Goal: Task Accomplishment & Management: Manage account settings

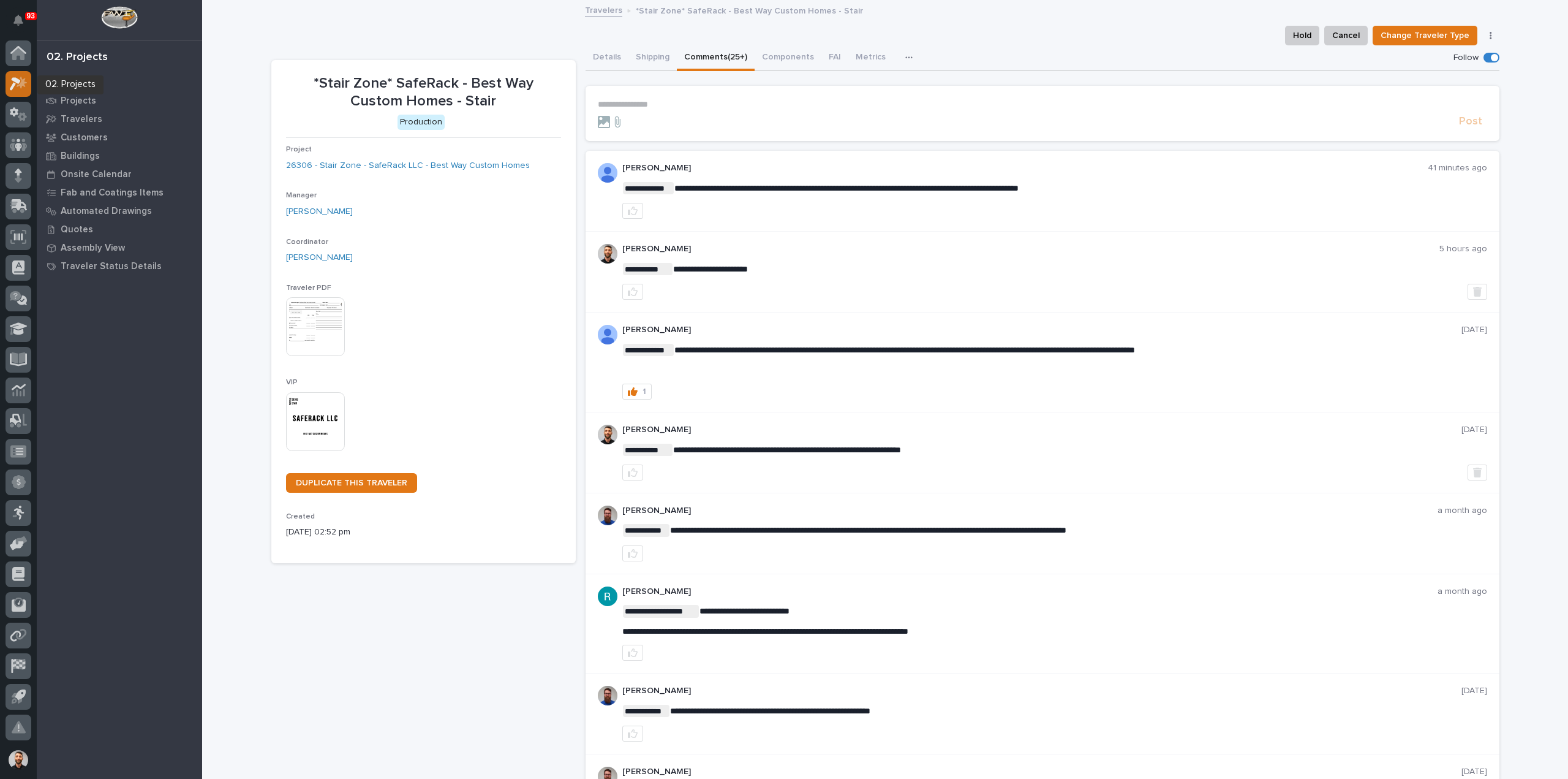
click at [21, 84] on icon at bounding box center [22, 82] width 10 height 12
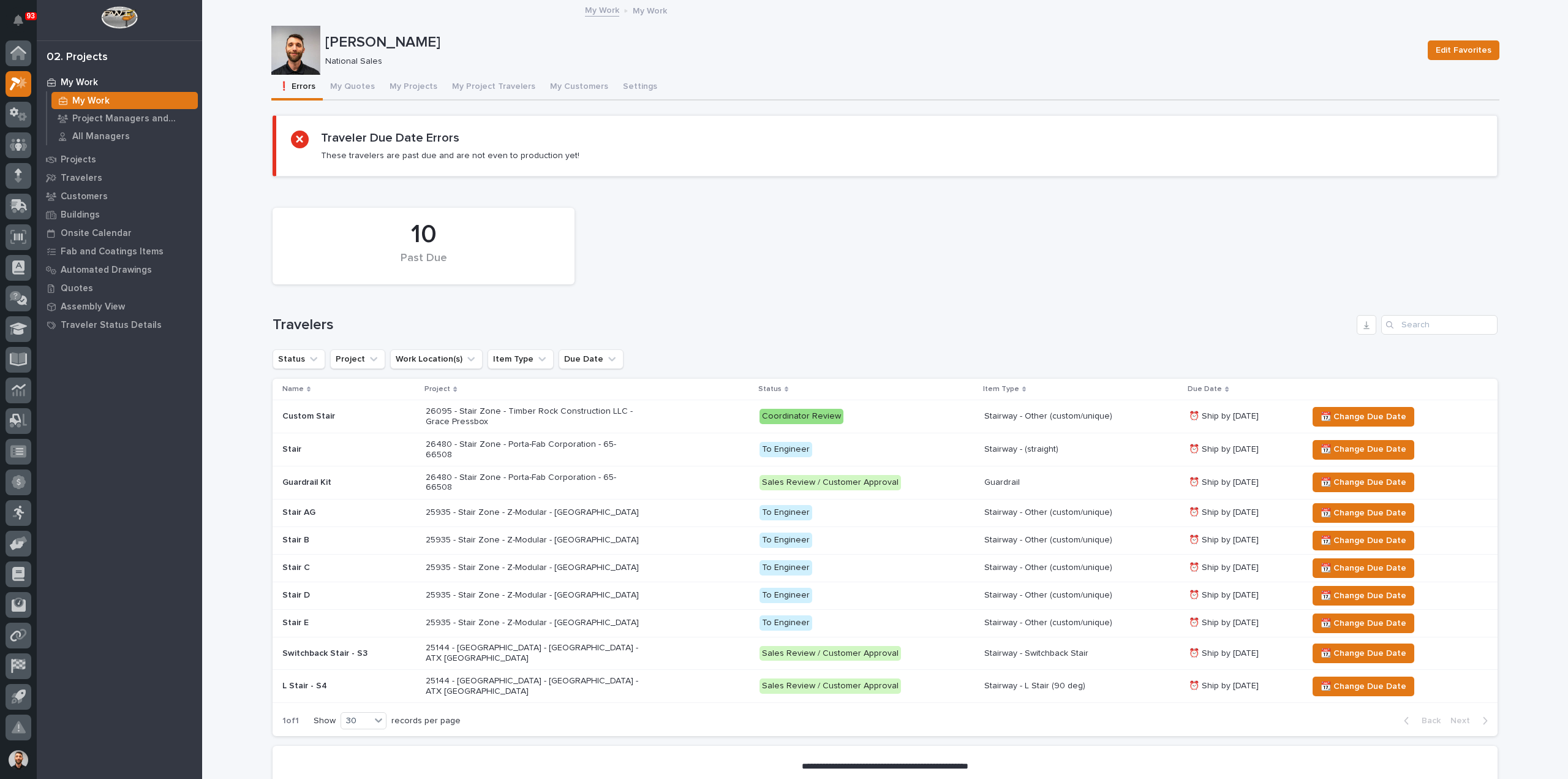
click at [638, 671] on div "25144 - Stair Zone - NeuraLink - ATX Stair Towers" at bounding box center [588, 686] width 323 height 30
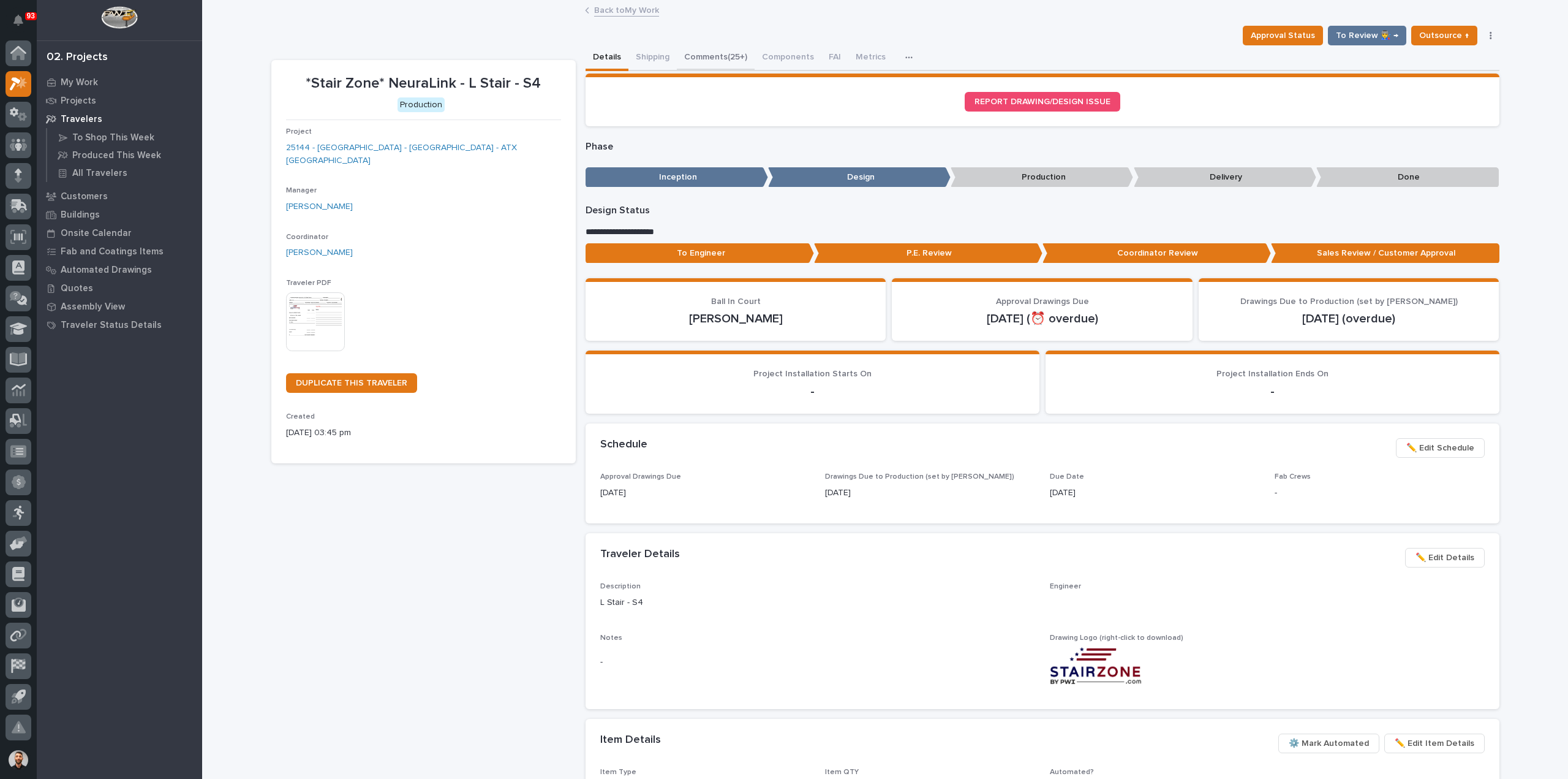
click at [699, 55] on button "Comments (25+)" at bounding box center [716, 58] width 78 height 26
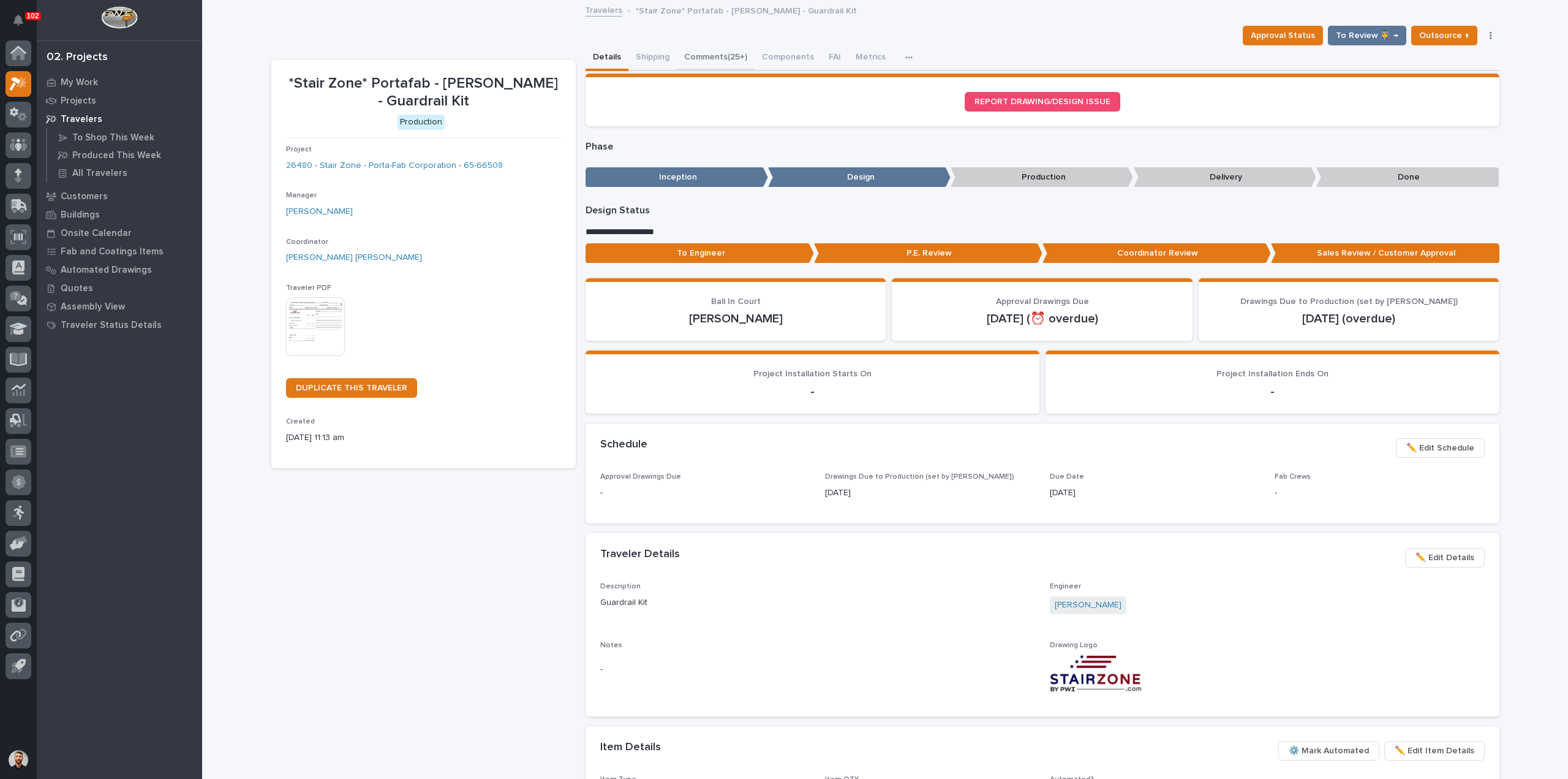
click at [725, 54] on button "Comments (25+)" at bounding box center [716, 58] width 78 height 26
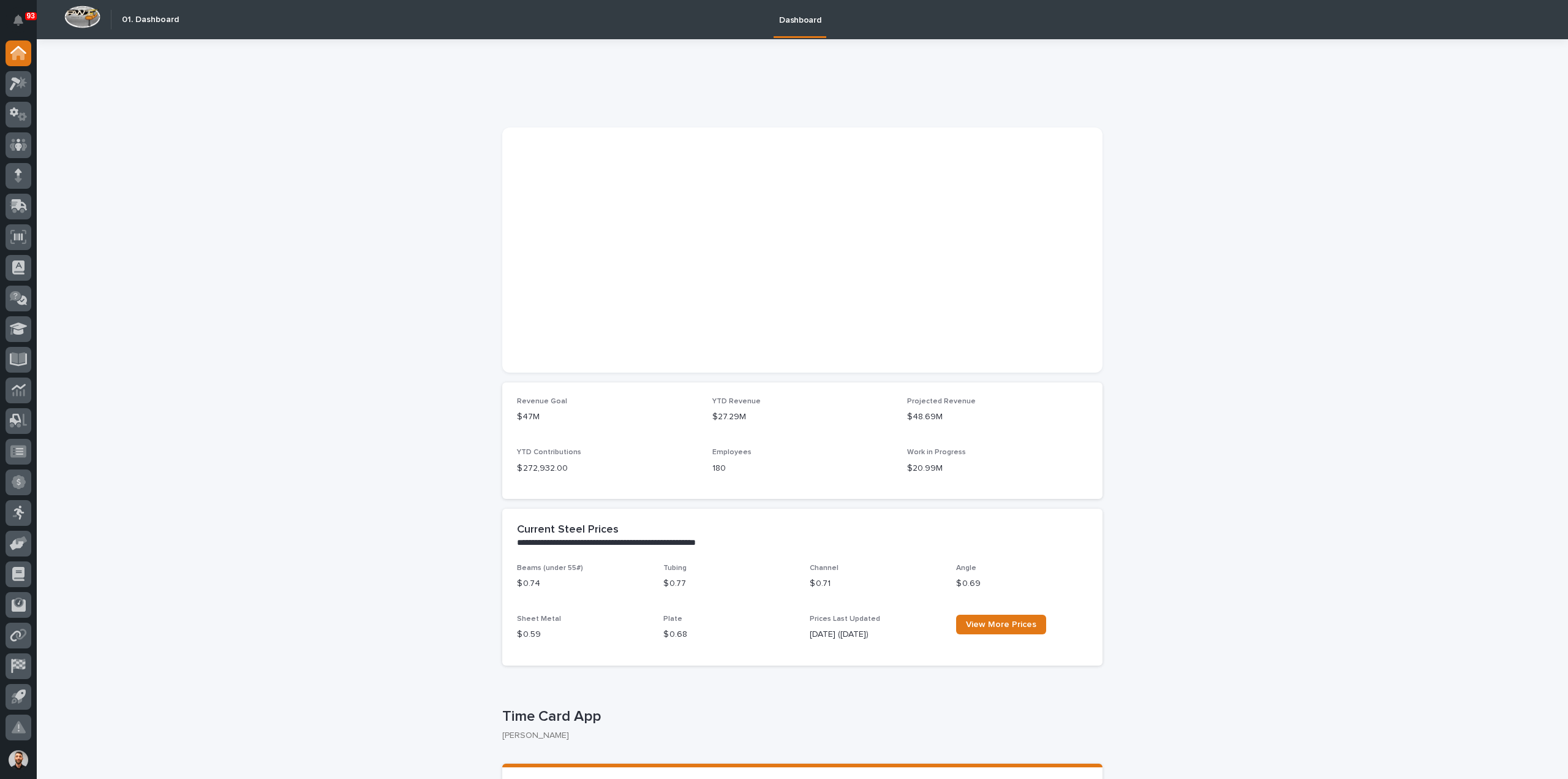
click at [739, 304] on section at bounding box center [802, 249] width 601 height 245
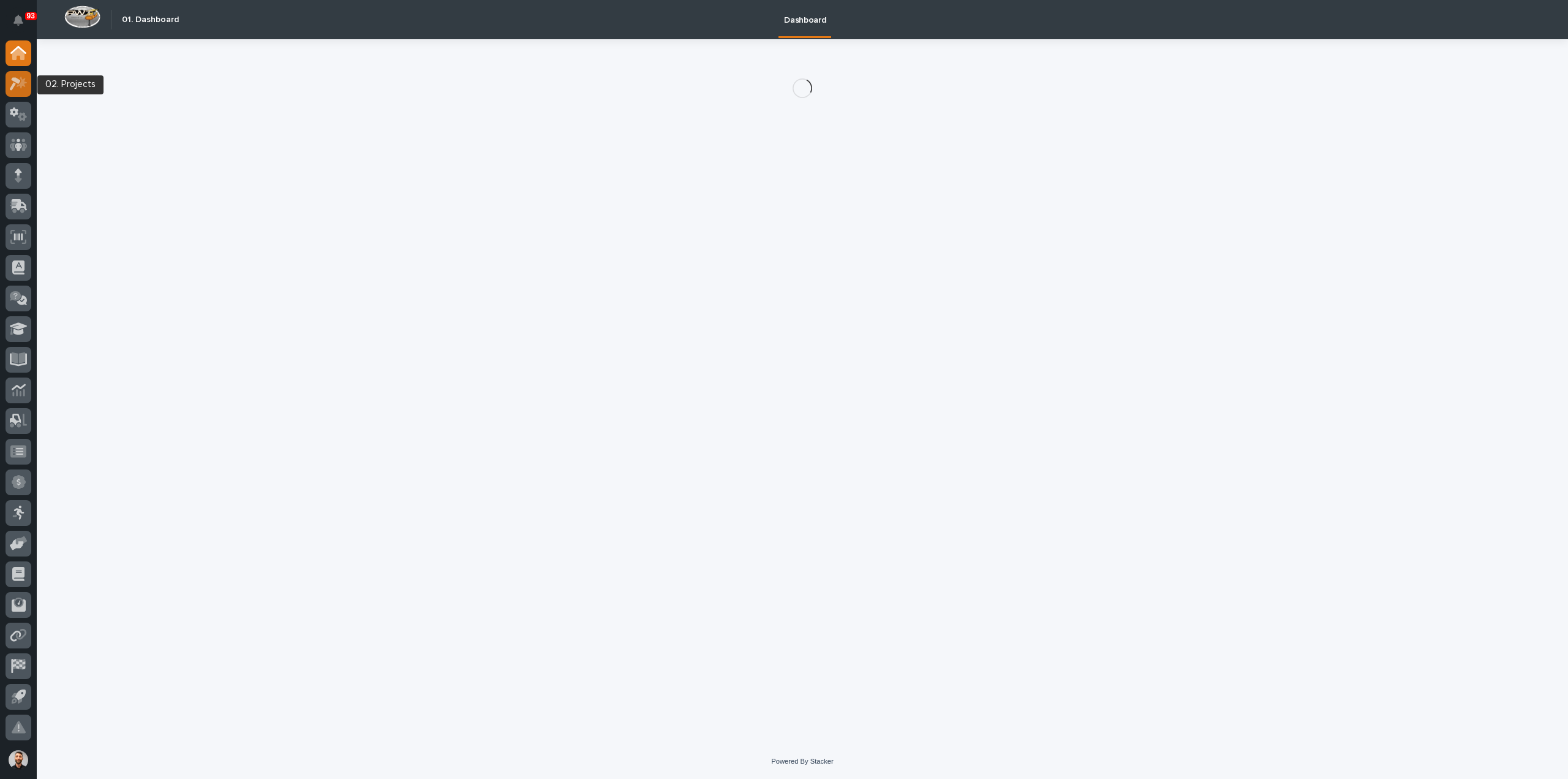
click at [16, 86] on icon at bounding box center [18, 84] width 18 height 14
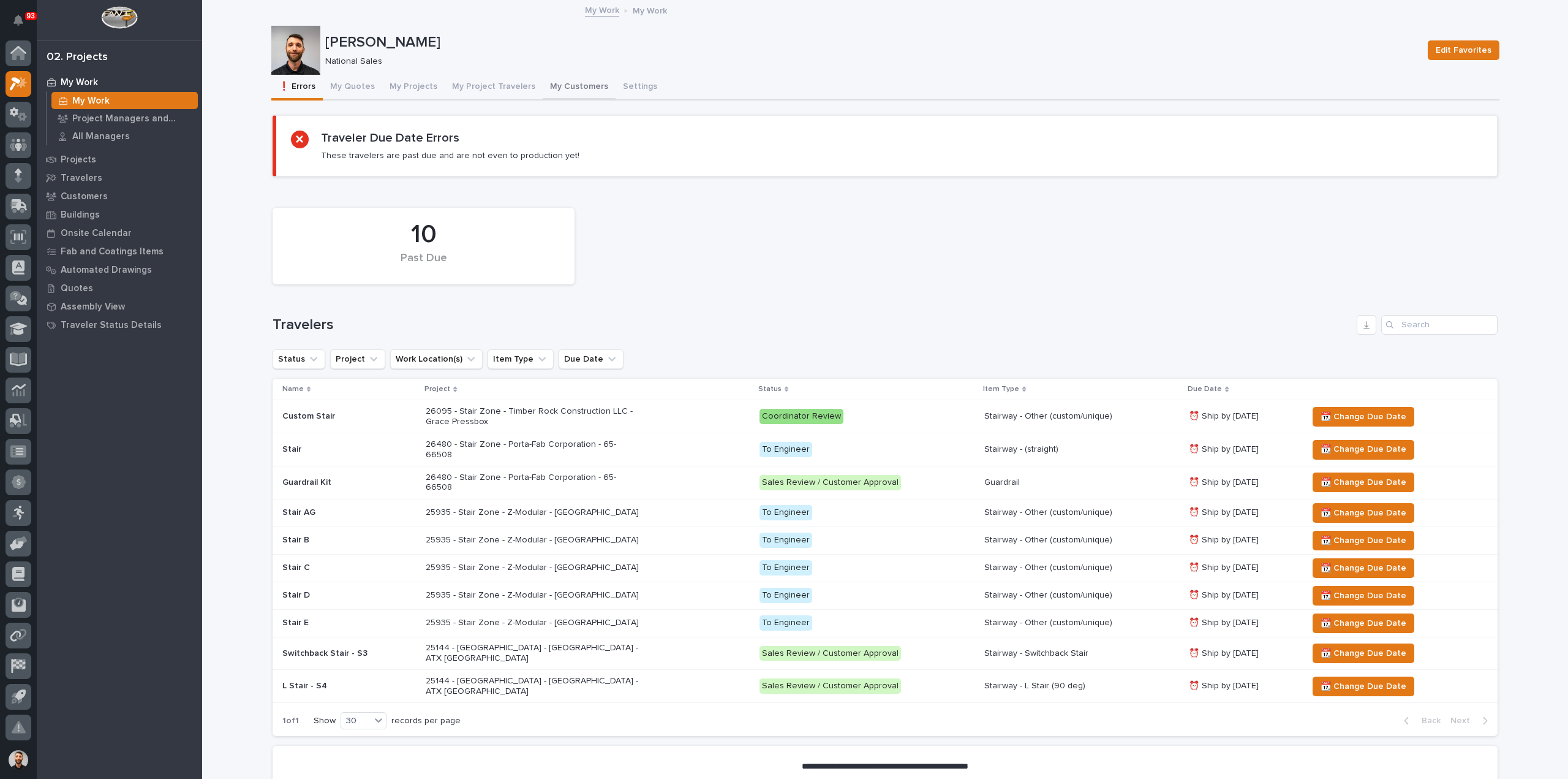
click at [563, 84] on button "My Customers" at bounding box center [579, 87] width 73 height 26
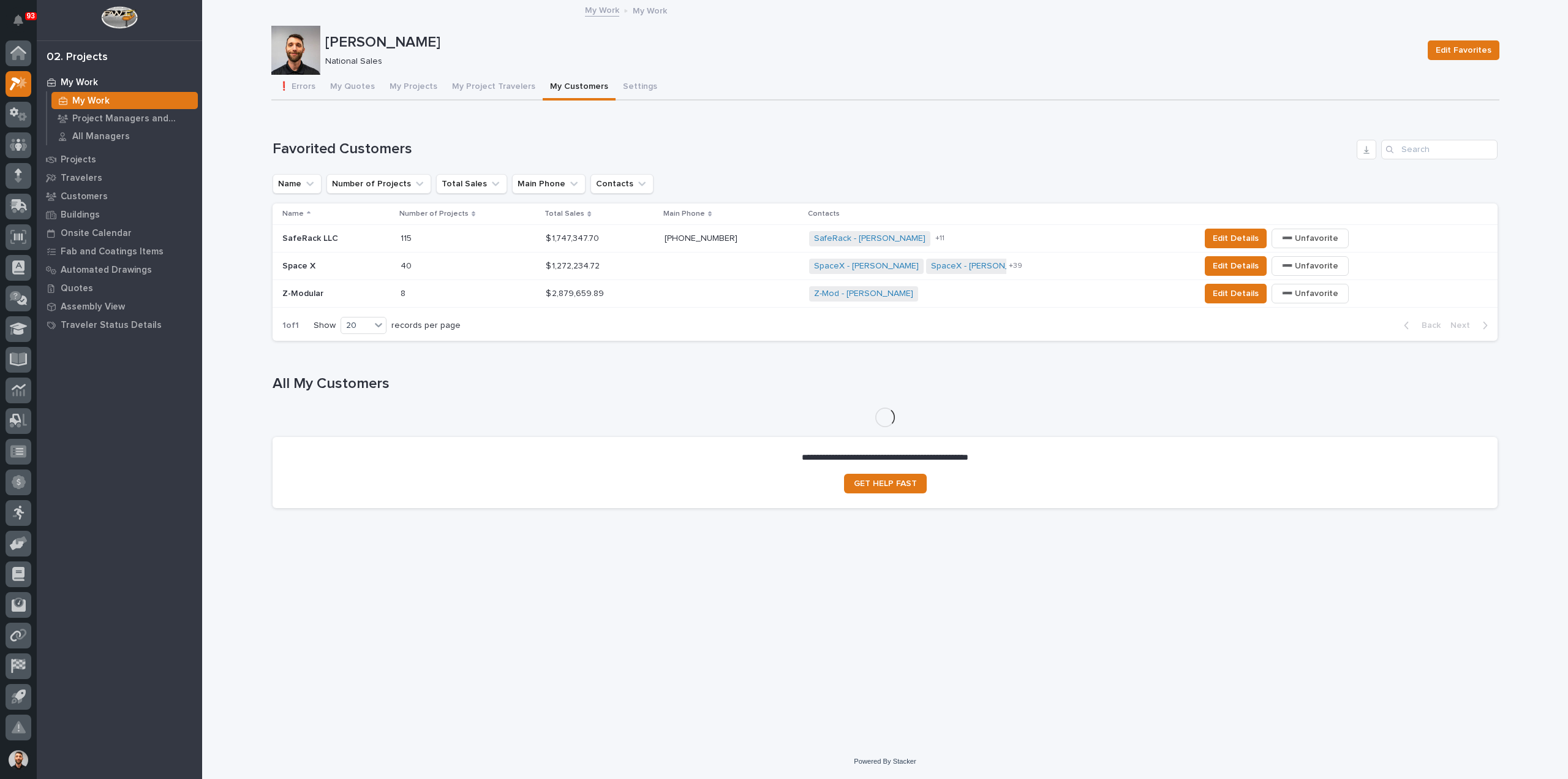
click at [363, 293] on p at bounding box center [336, 294] width 108 height 10
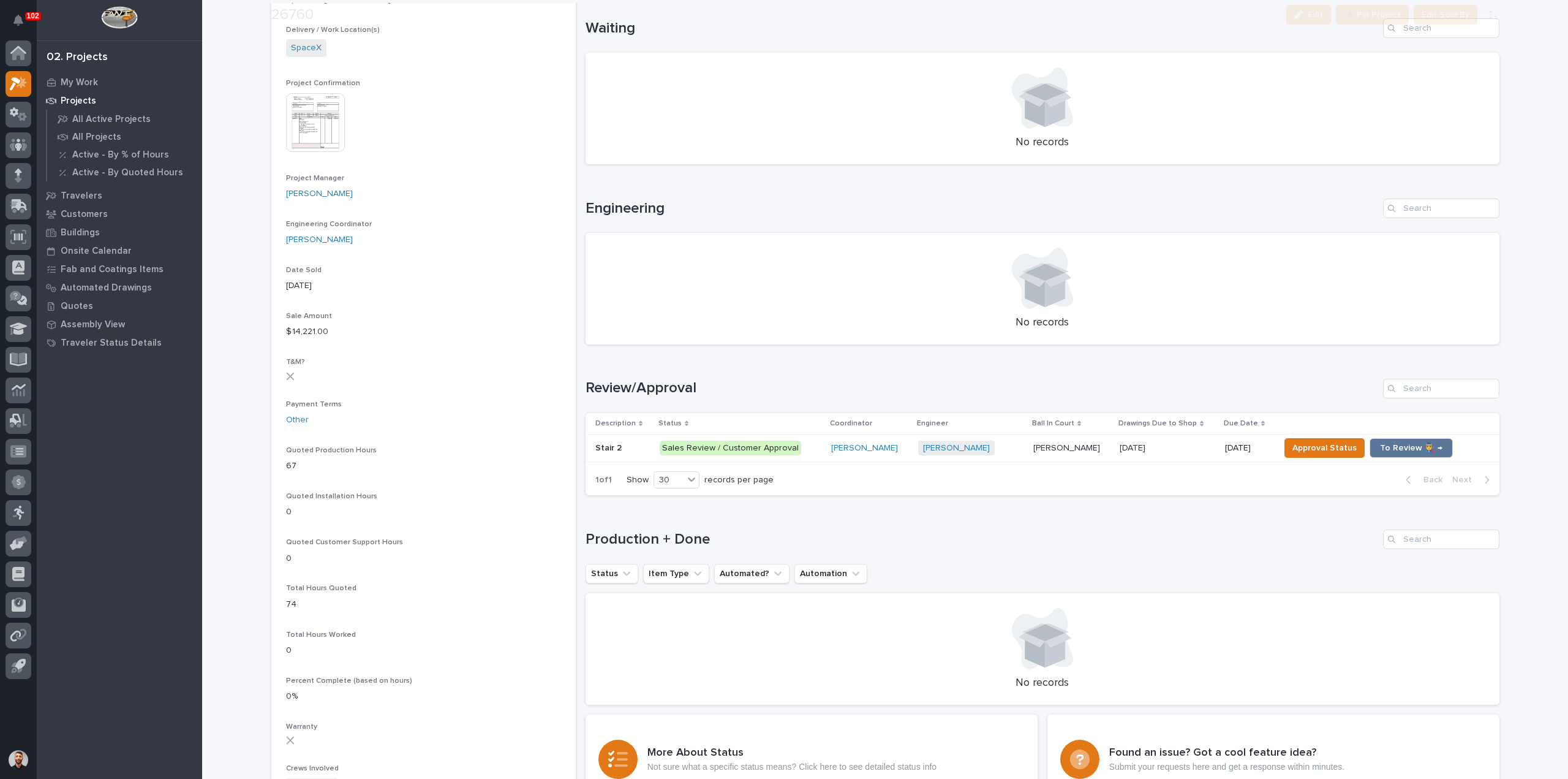
scroll to position [429, 0]
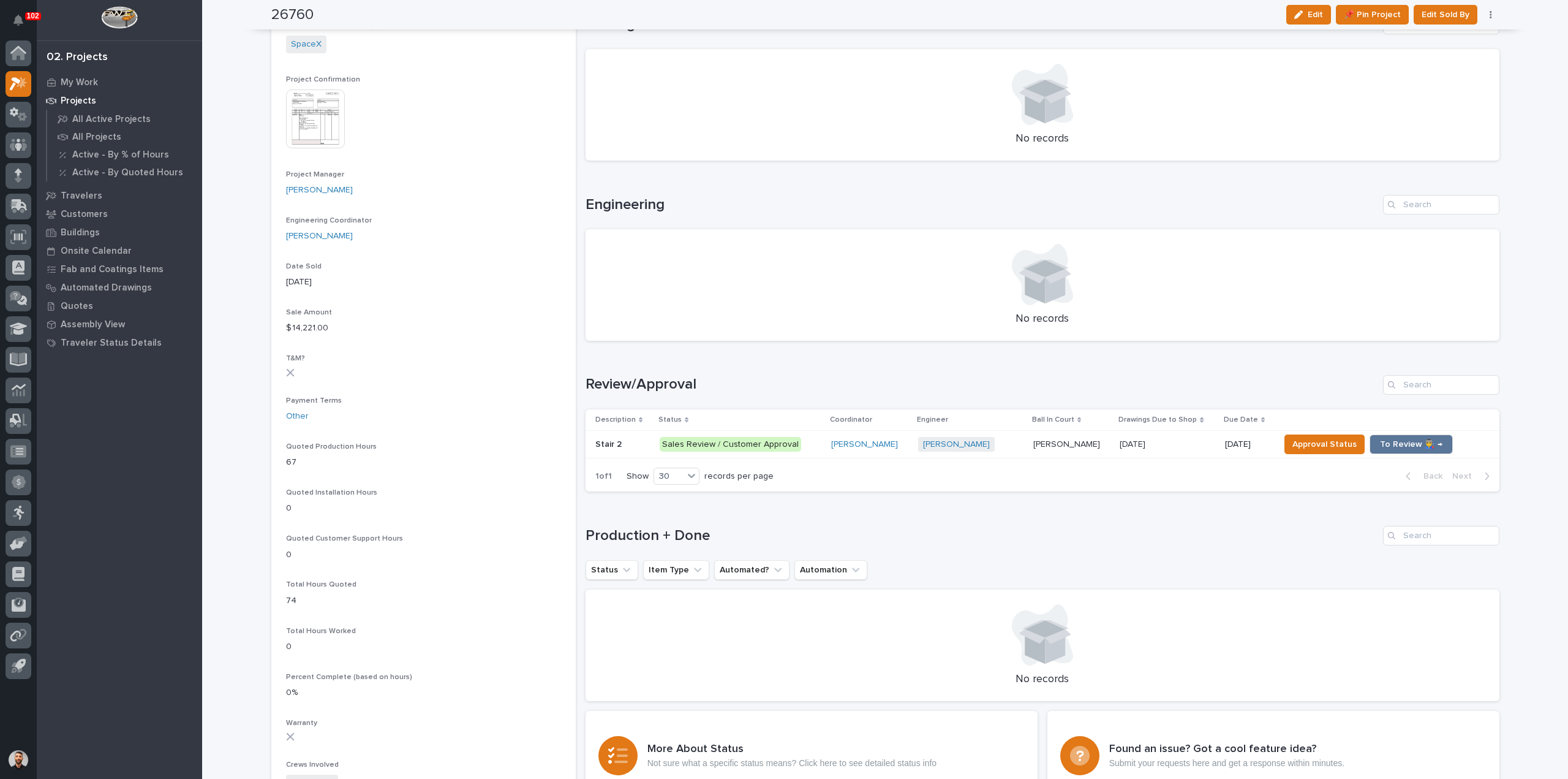
click at [1023, 450] on div "Wynne Hochstetler + 0" at bounding box center [971, 444] width 105 height 16
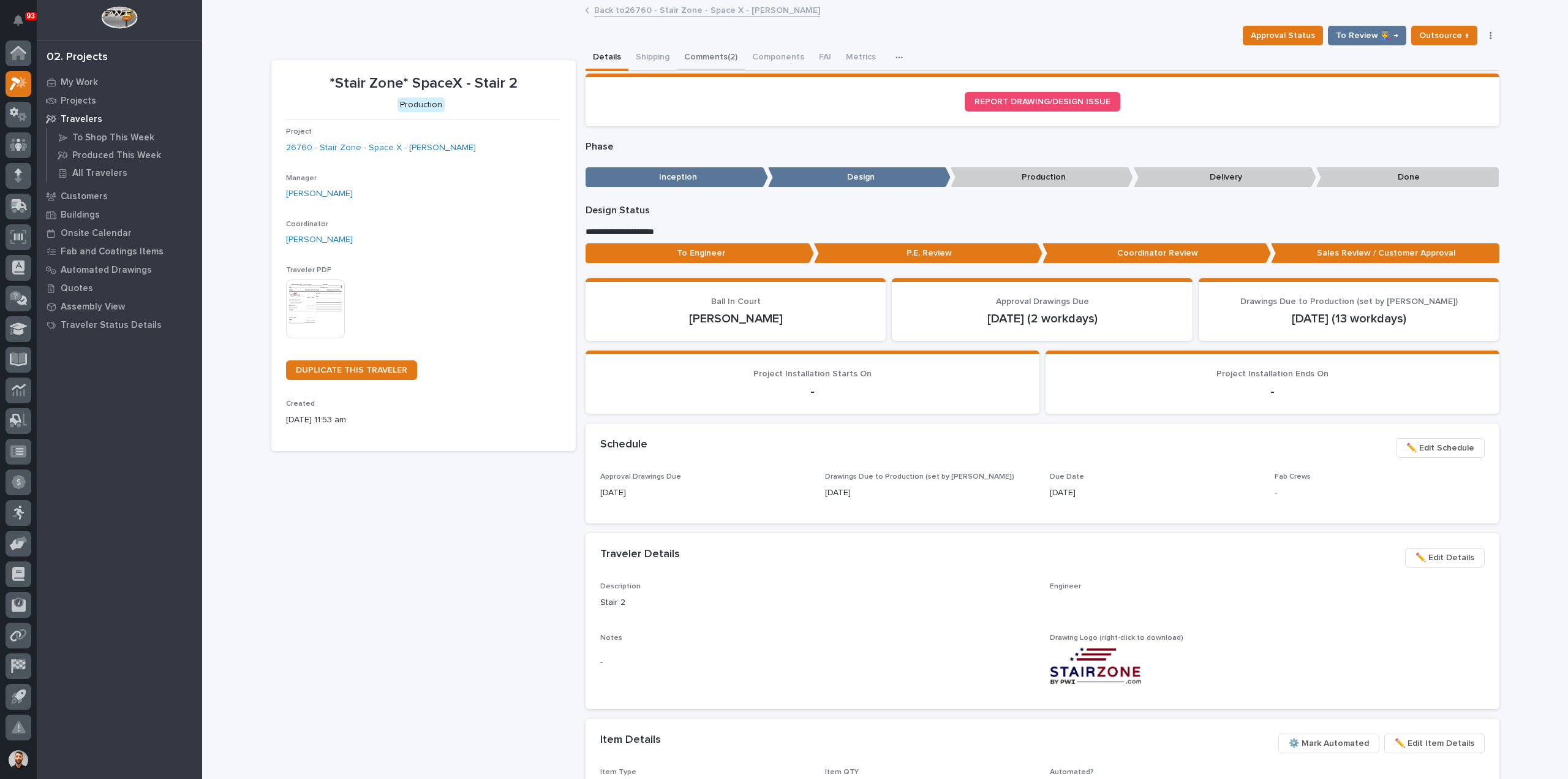
click at [680, 54] on button "Comments (2)" at bounding box center [711, 58] width 68 height 26
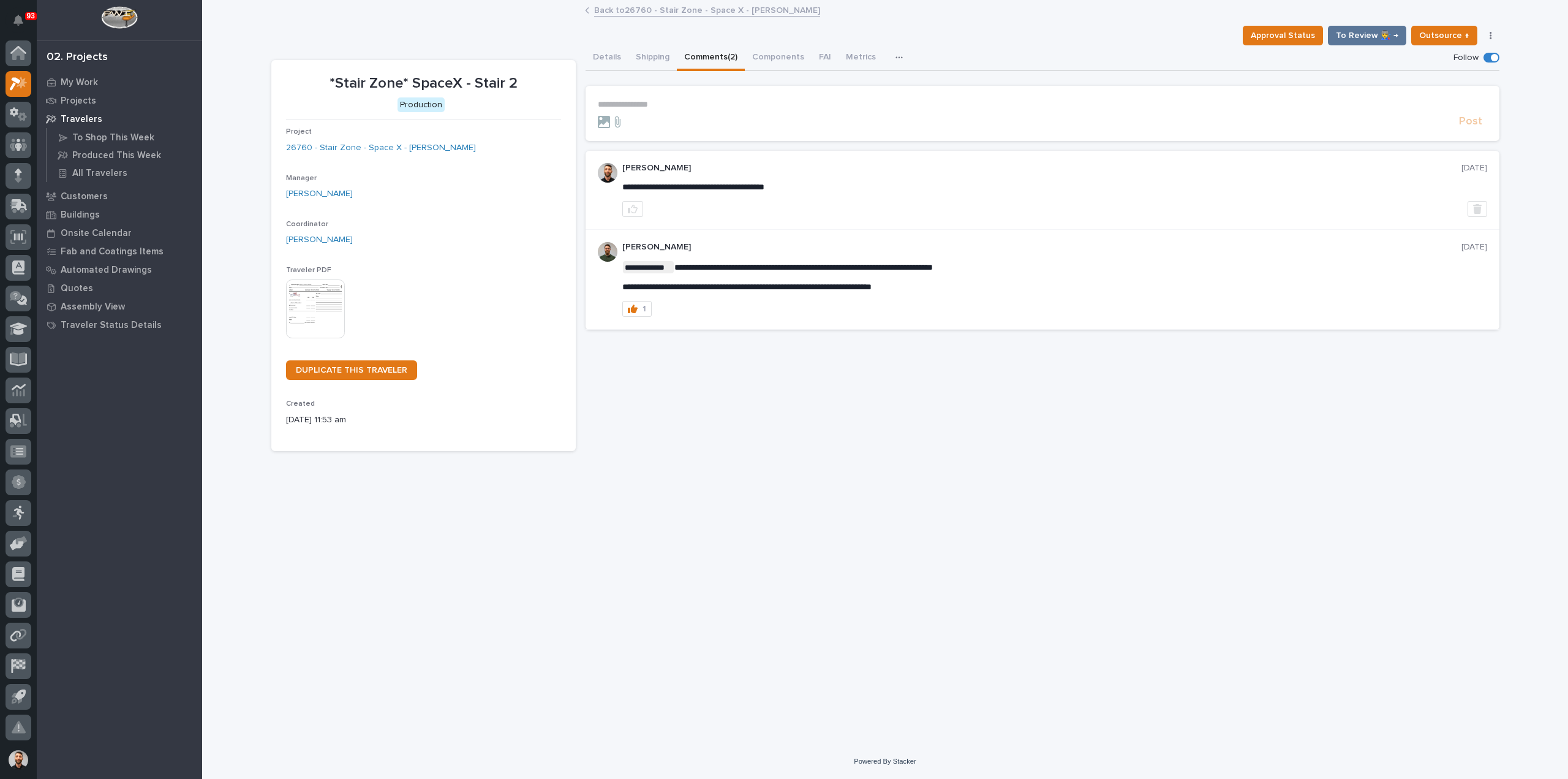
click at [727, 104] on p "**********" at bounding box center [1042, 105] width 889 height 10
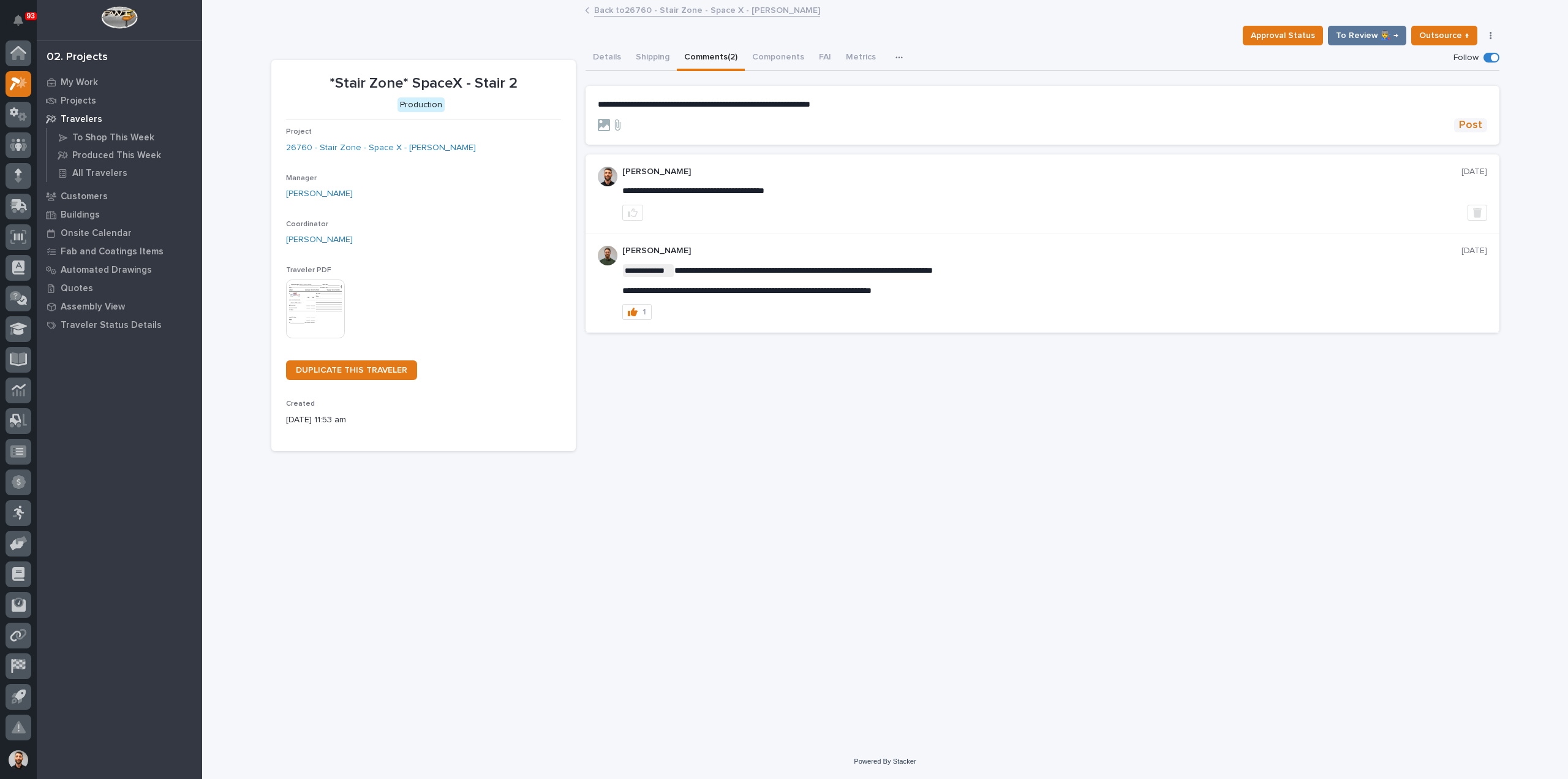
click at [1463, 130] on span "Post" at bounding box center [1470, 125] width 23 height 14
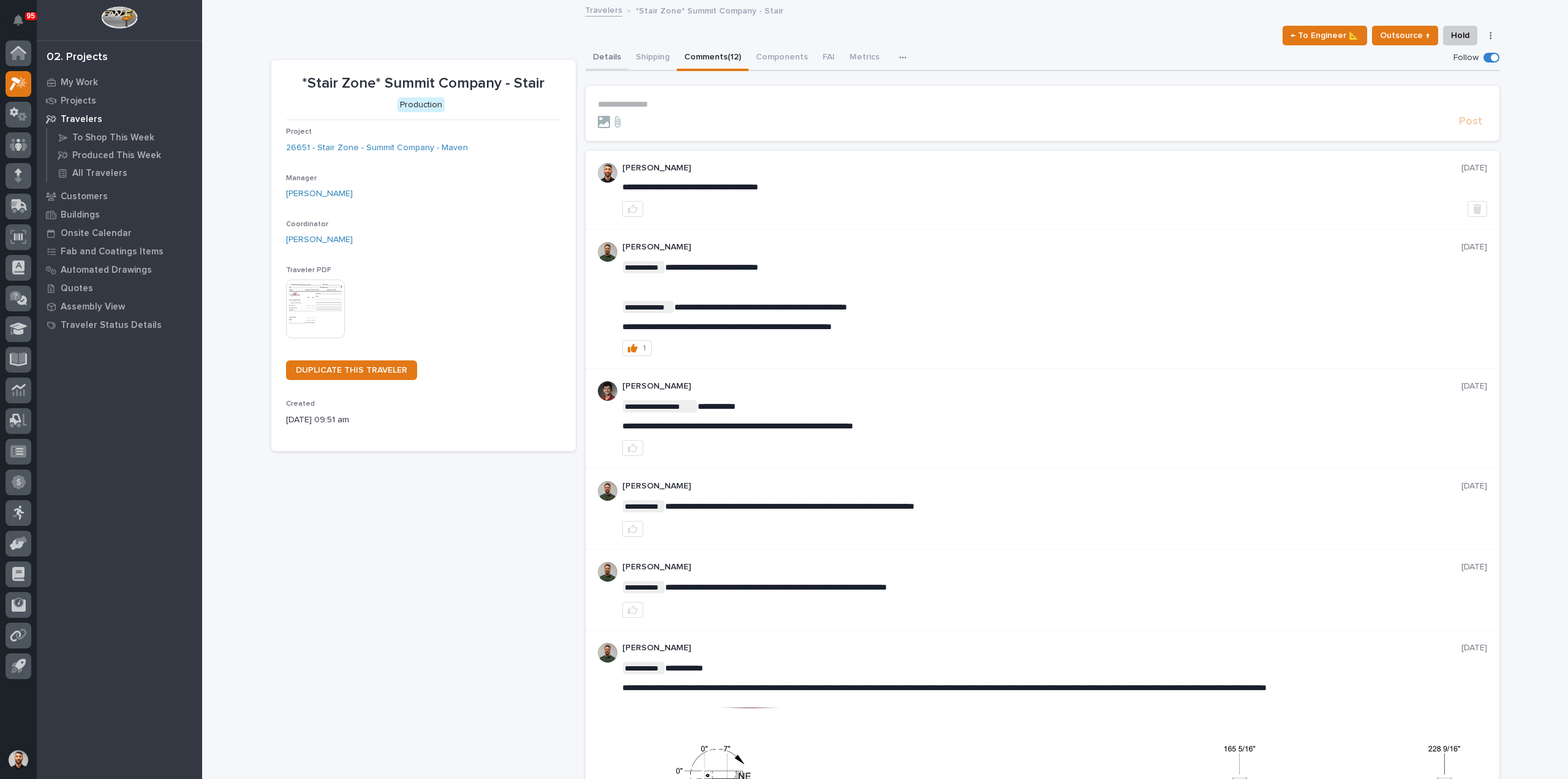
click at [590, 61] on button "Details" at bounding box center [608, 58] width 43 height 26
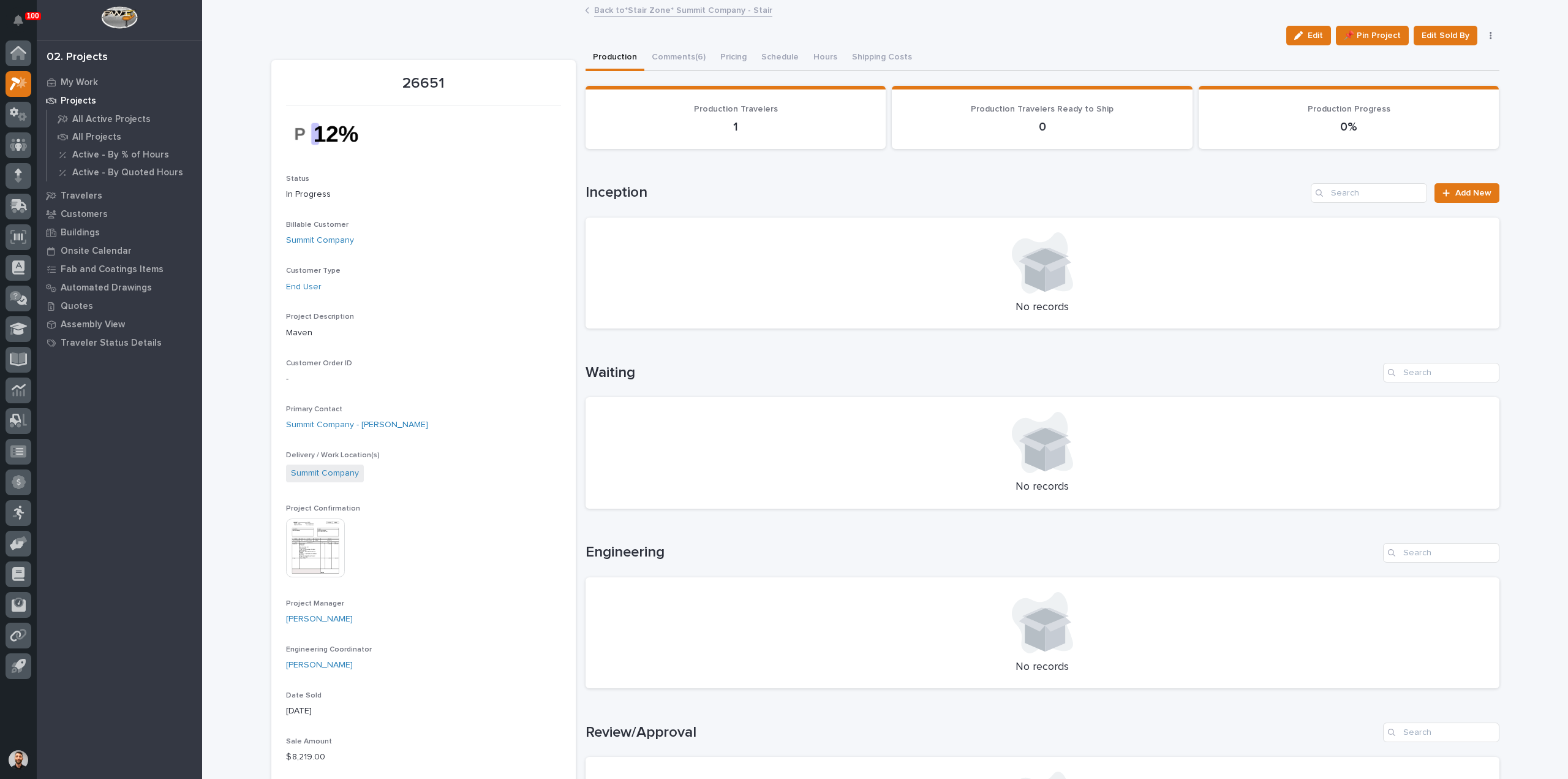
scroll to position [552, 0]
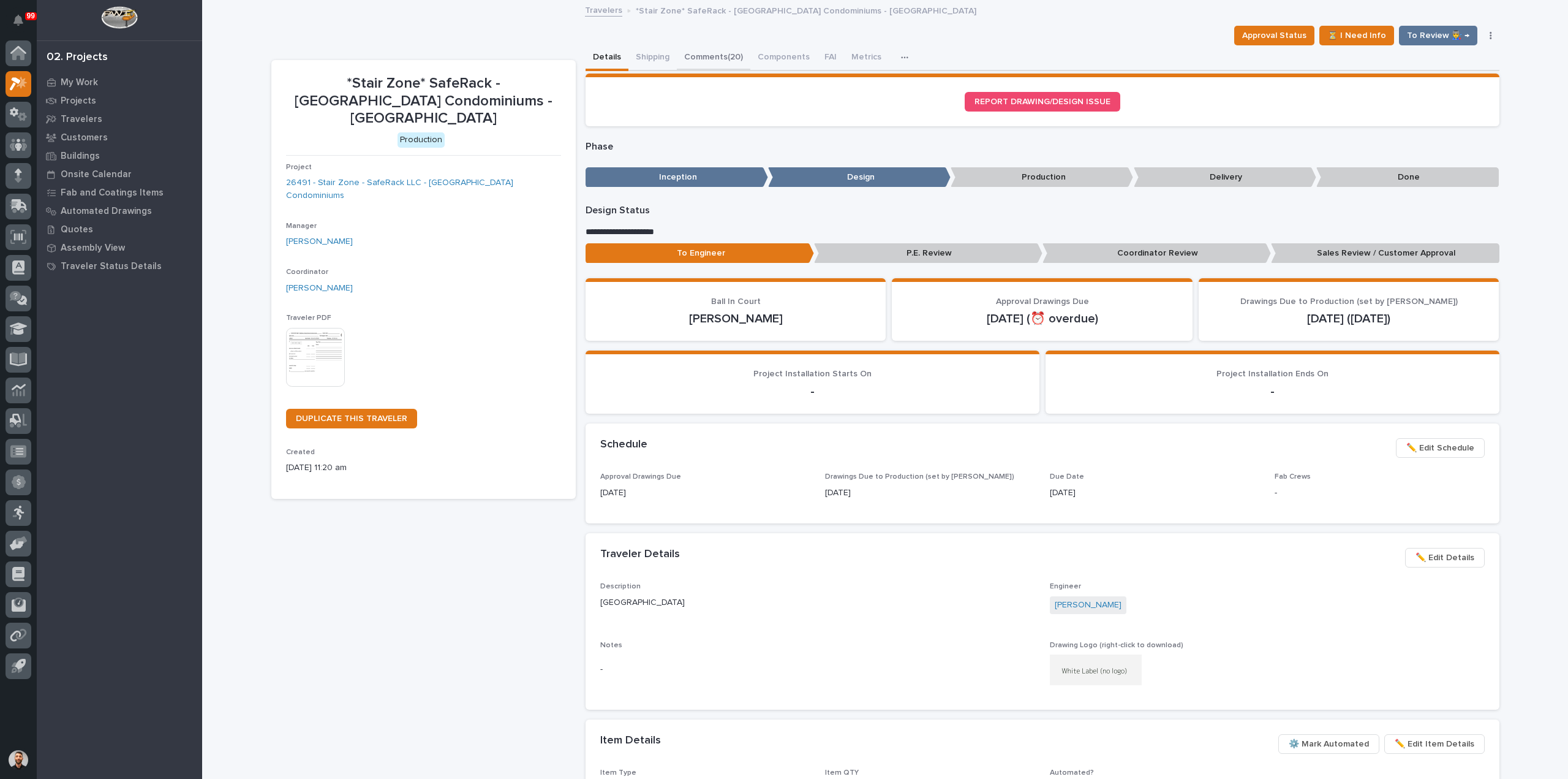
click at [718, 61] on button "Comments (20)" at bounding box center [713, 58] width 73 height 26
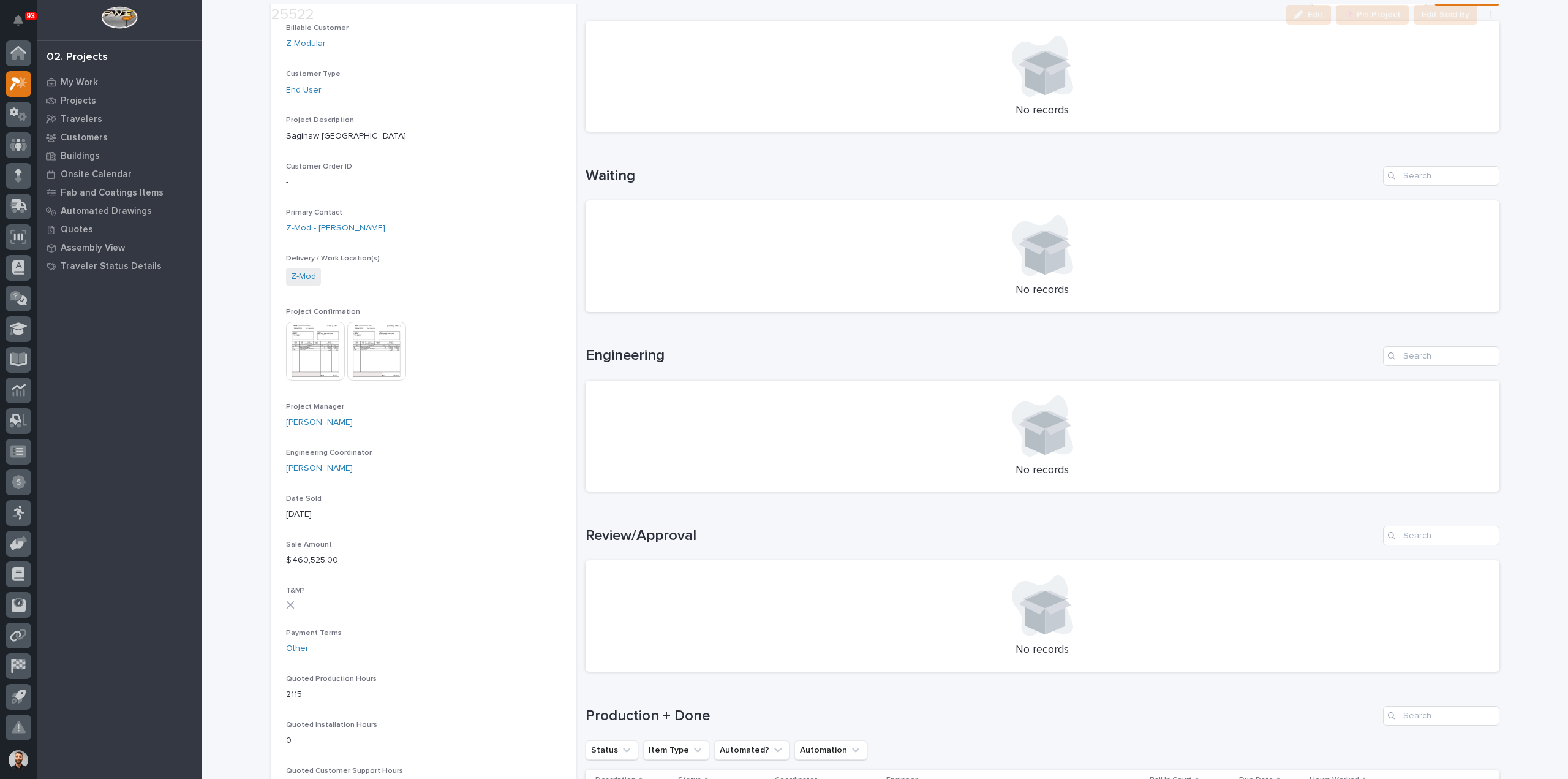
scroll to position [490, 0]
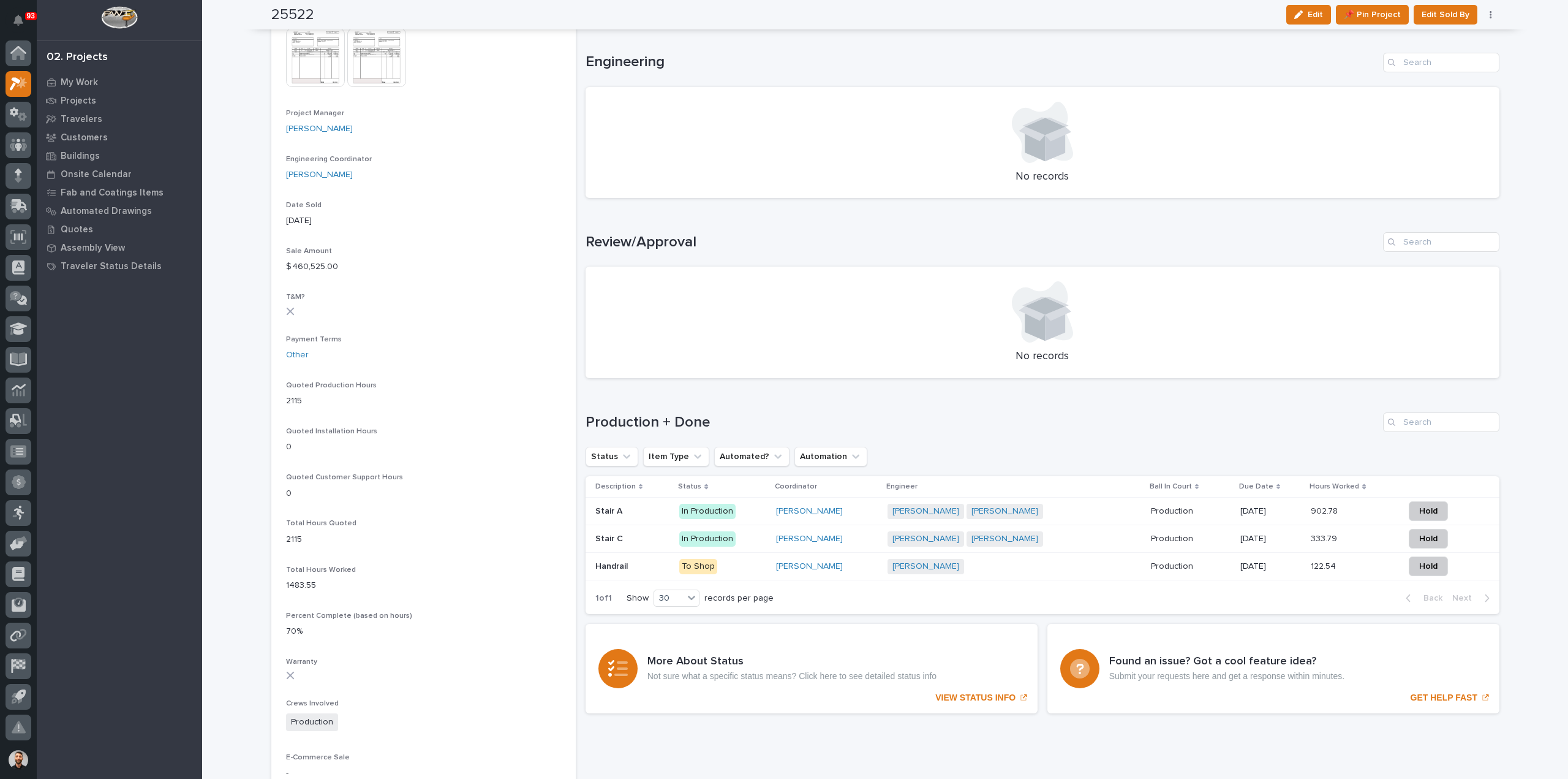
click at [641, 518] on div "Stair A Stair A" at bounding box center [633, 511] width 74 height 20
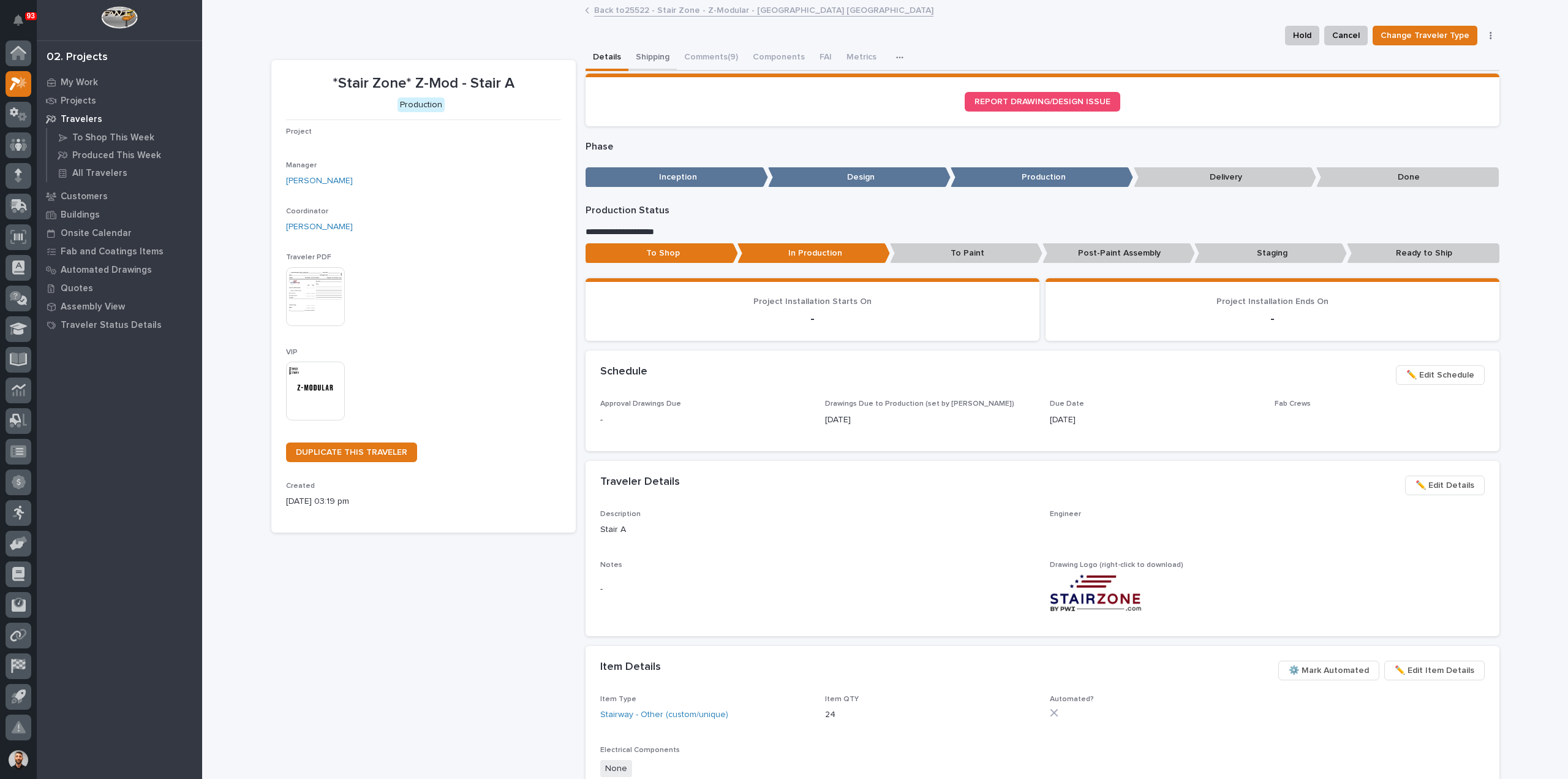
click at [651, 64] on button "Shipping" at bounding box center [653, 58] width 48 height 26
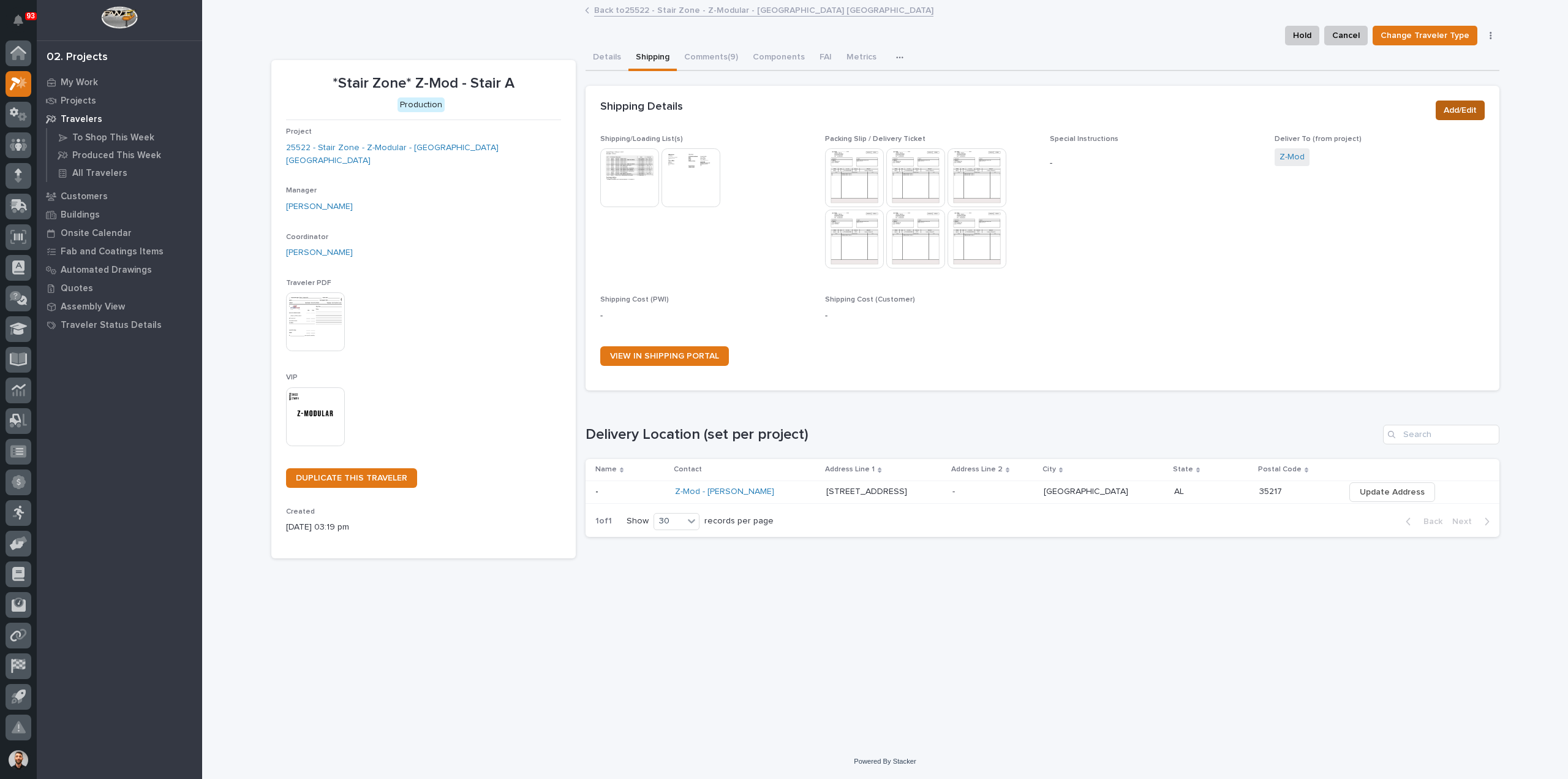
click at [1474, 108] on span "Add/Edit" at bounding box center [1460, 110] width 33 height 15
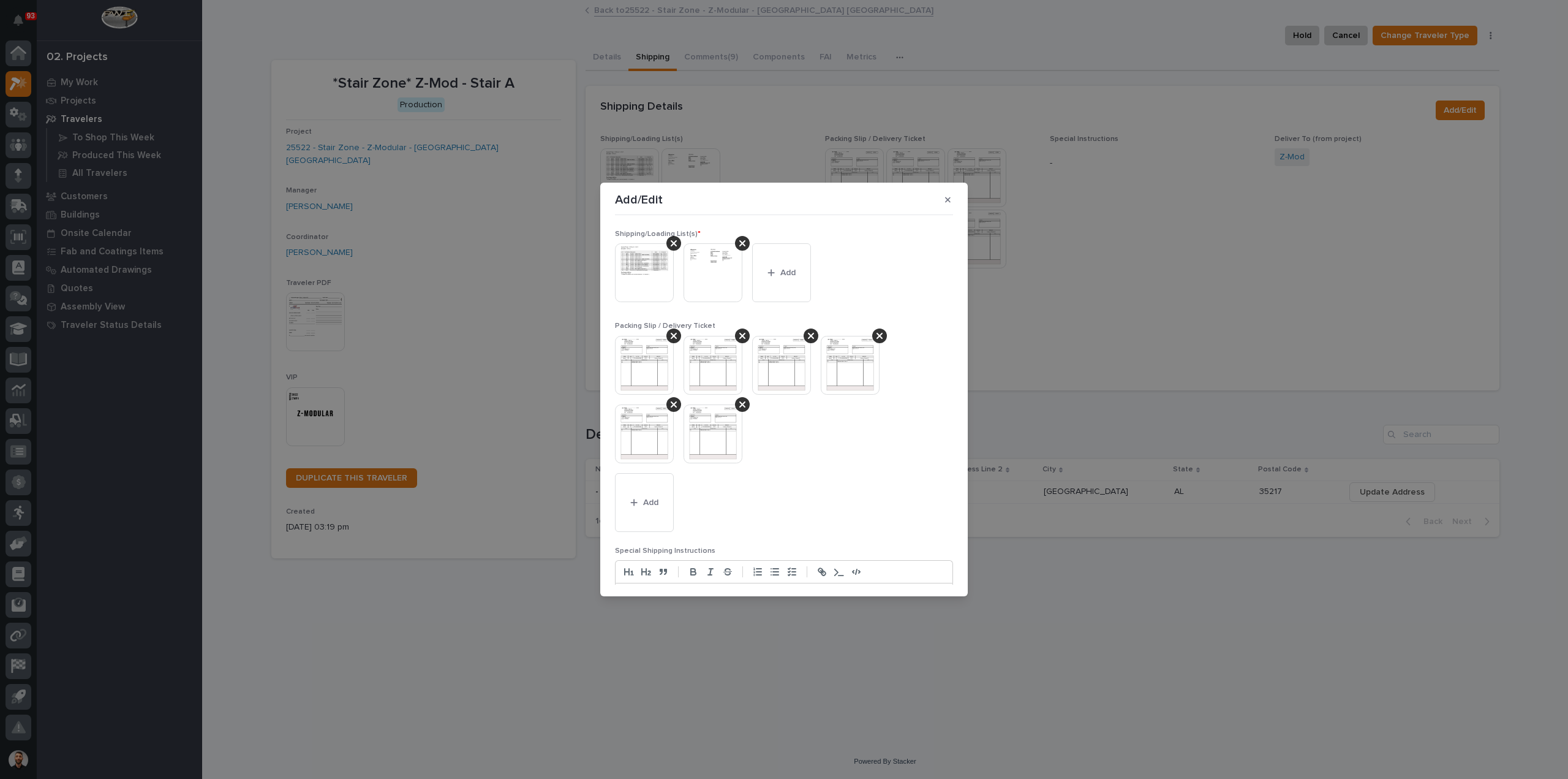
click at [662, 365] on img at bounding box center [645, 365] width 59 height 59
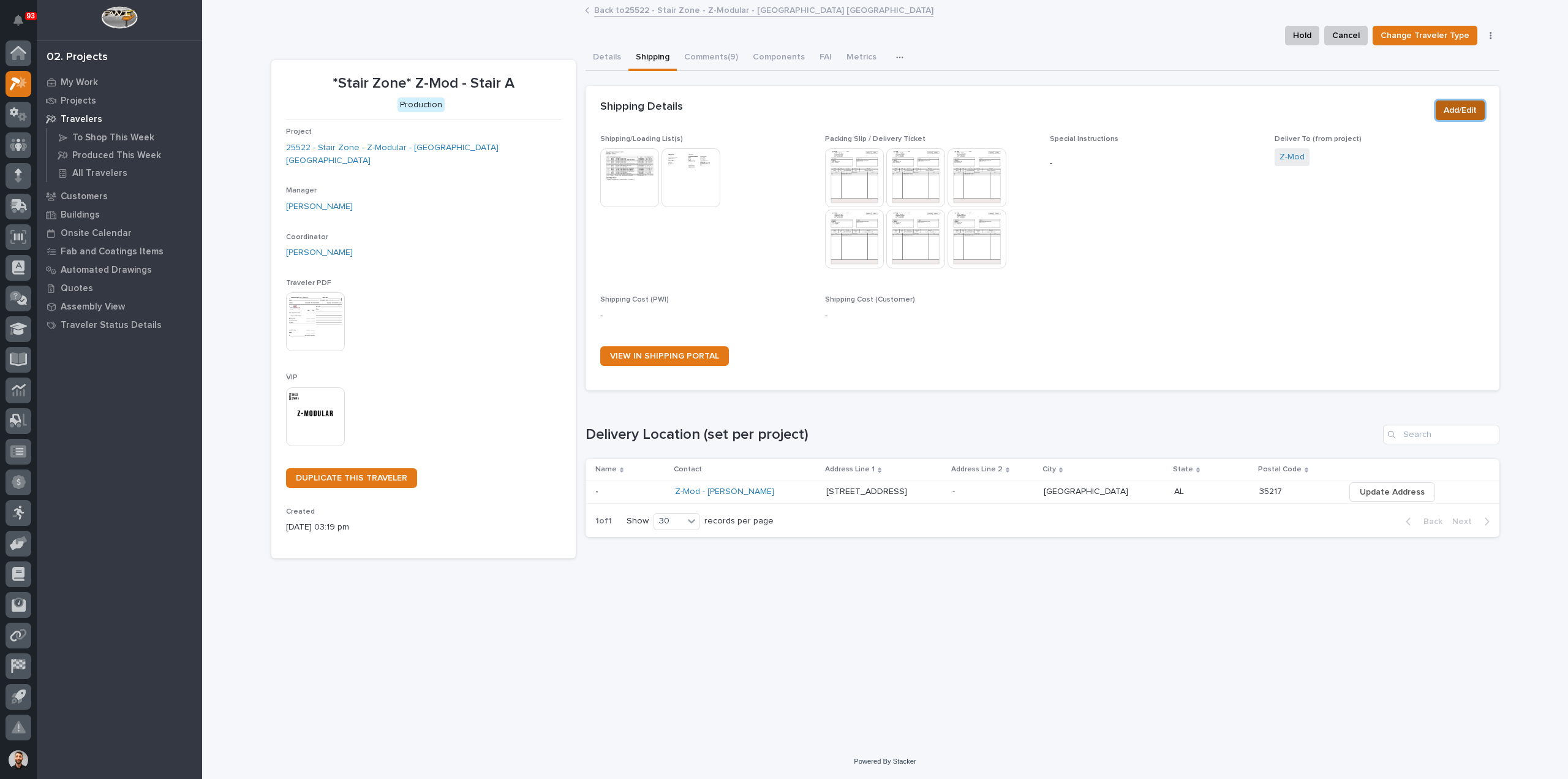
click at [918, 177] on img at bounding box center [916, 178] width 59 height 59
click at [1472, 107] on body "93 My Settings Log Out 02. Projects My Work Projects Travelers To Shop This Wee…" at bounding box center [784, 389] width 1568 height 779
click at [989, 179] on img at bounding box center [977, 178] width 59 height 59
click at [1474, 105] on span "Add/Edit" at bounding box center [1460, 110] width 33 height 15
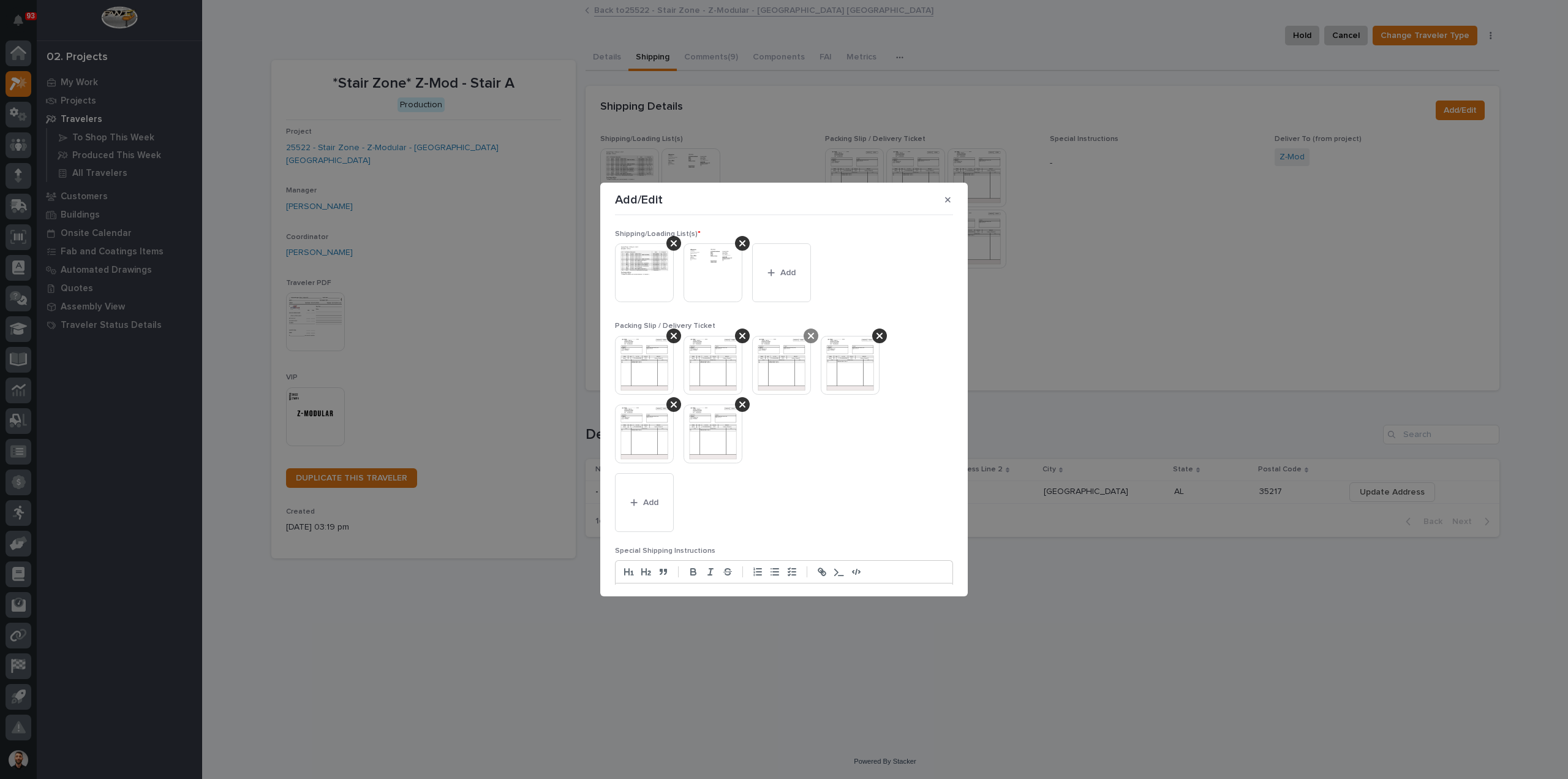
click at [813, 335] on icon at bounding box center [811, 335] width 6 height 10
click at [653, 500] on span "Add" at bounding box center [651, 502] width 16 height 11
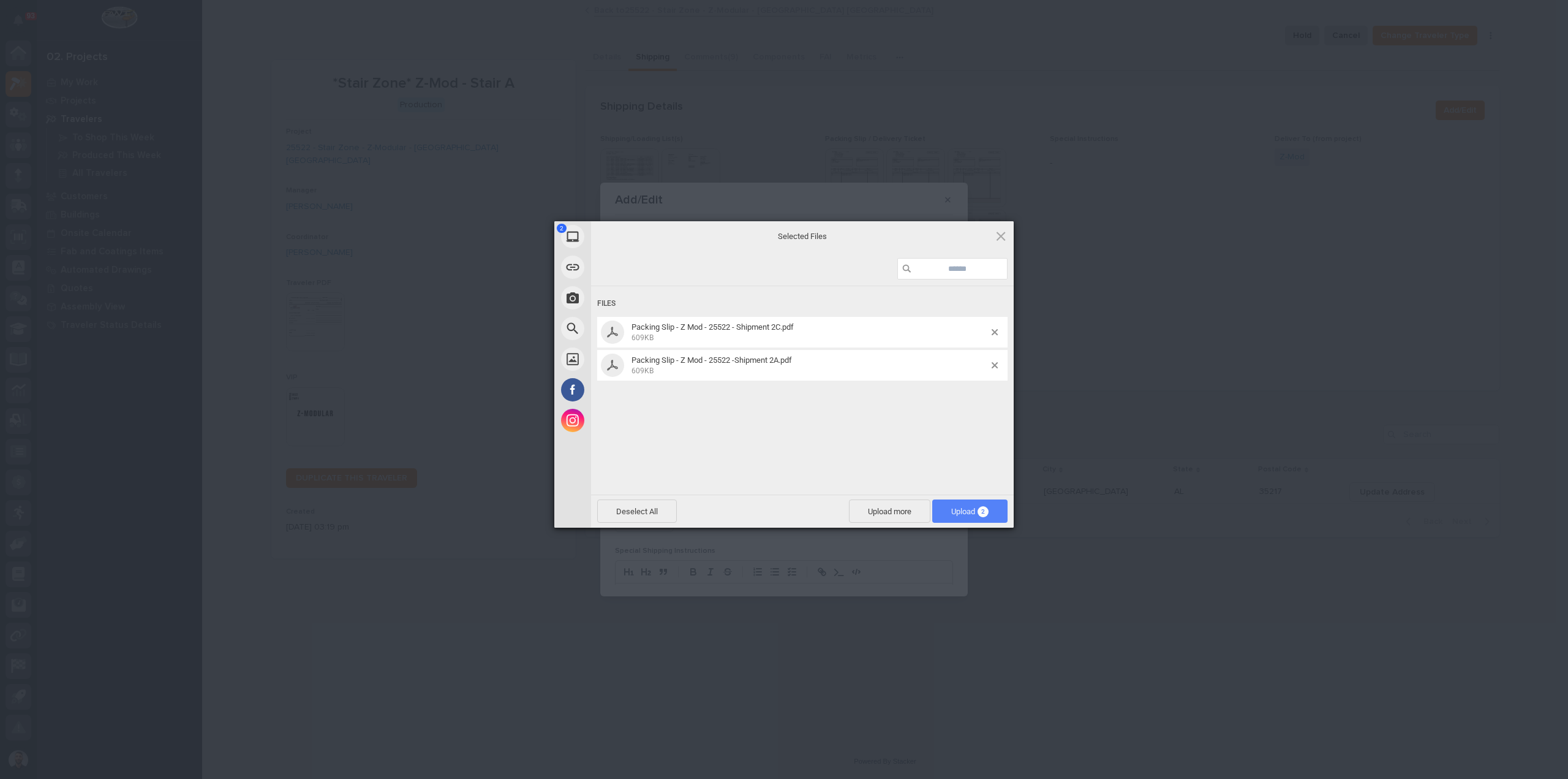
click at [968, 515] on span "Upload 2" at bounding box center [970, 511] width 37 height 10
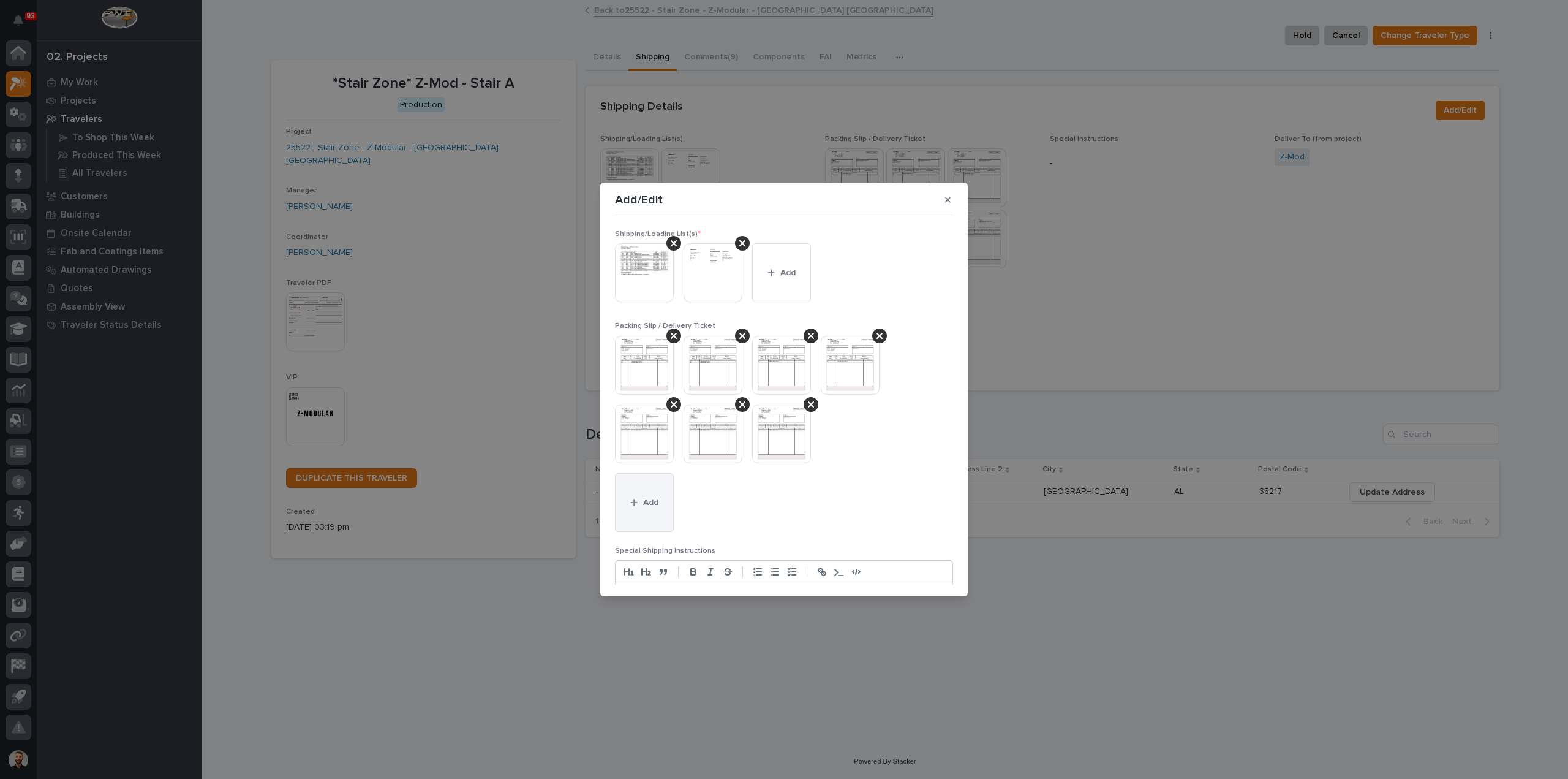
click at [641, 512] on button "Add" at bounding box center [645, 502] width 59 height 59
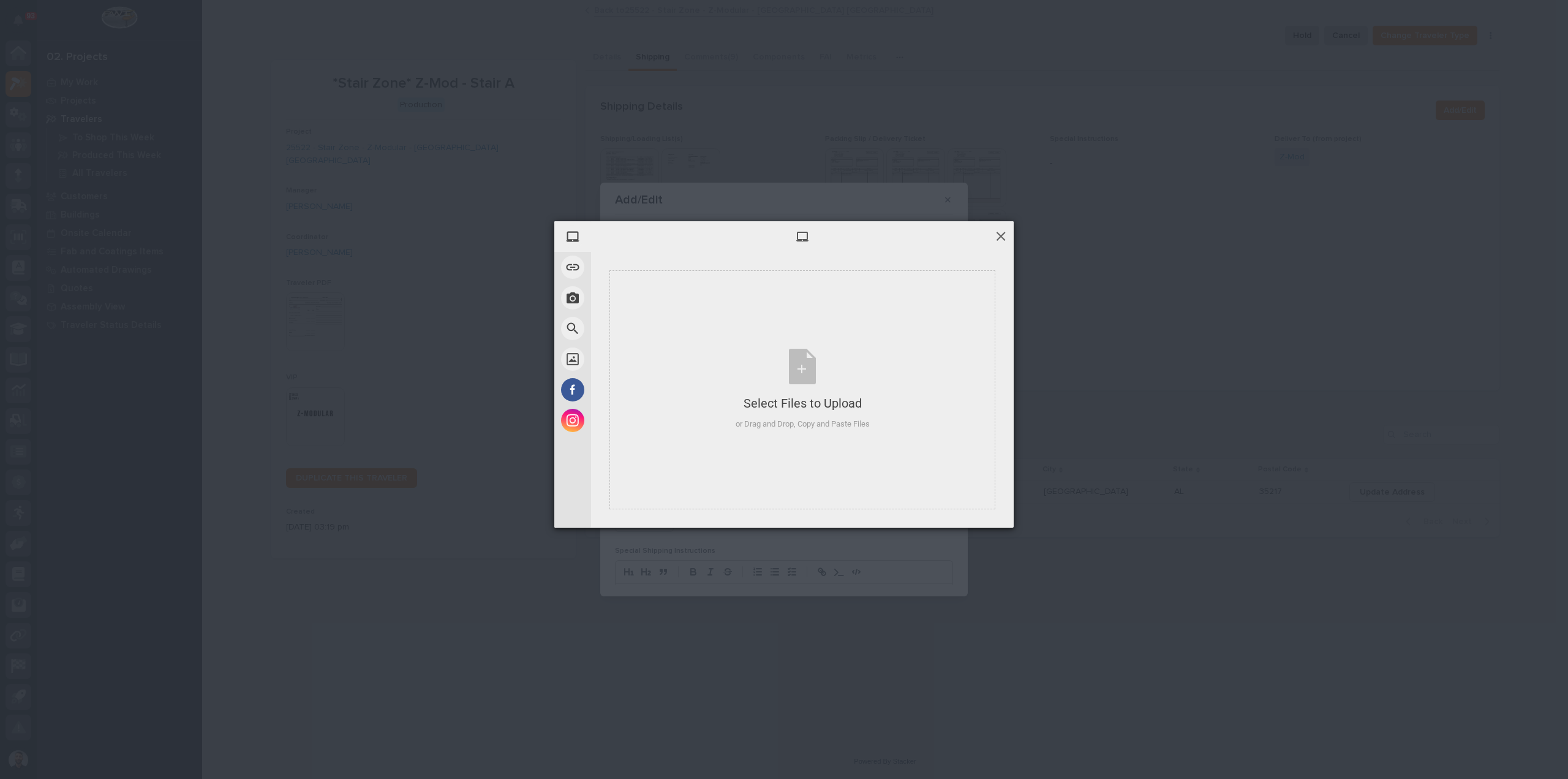
click at [1001, 233] on span at bounding box center [1001, 236] width 14 height 14
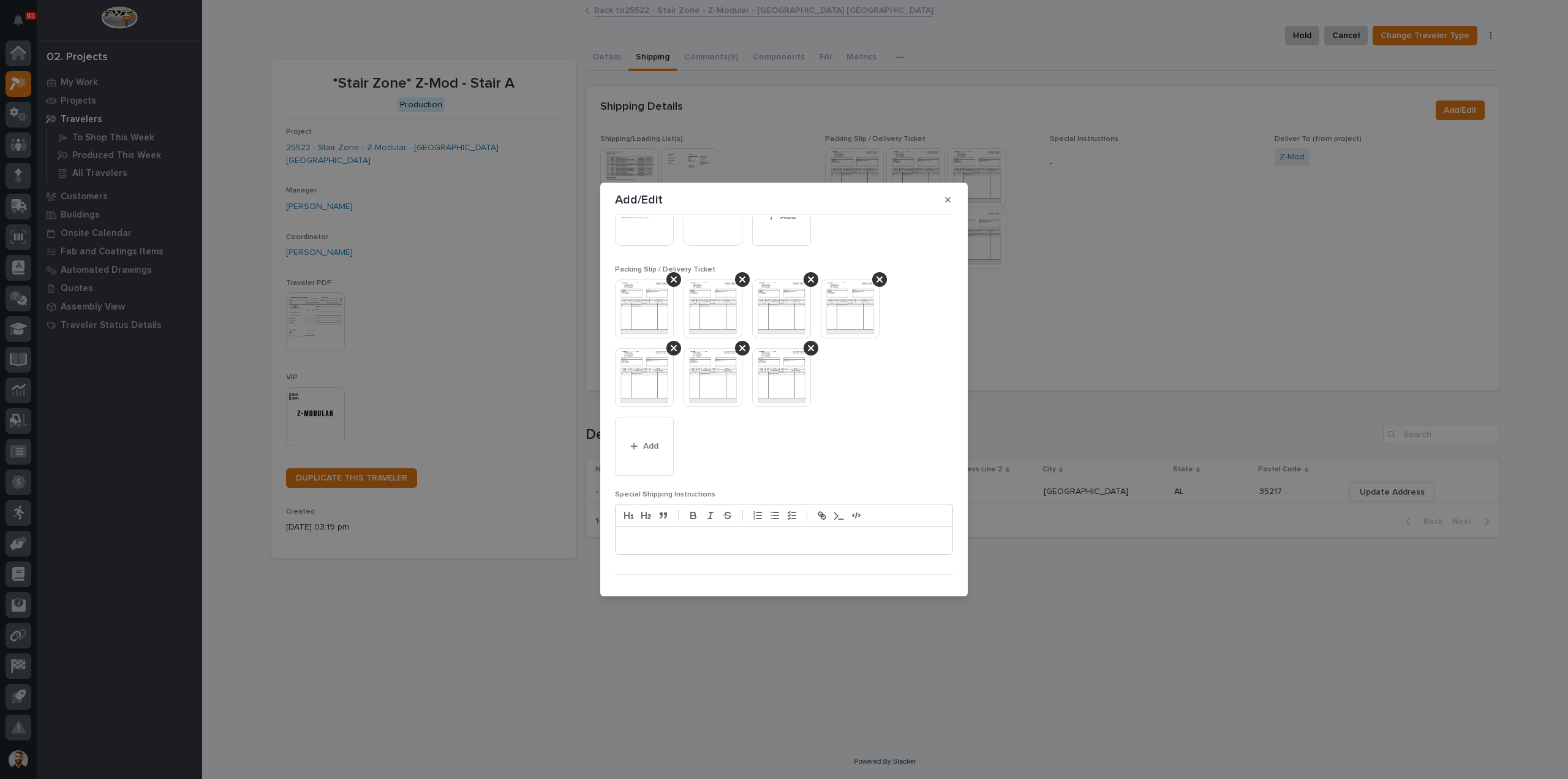
scroll to position [75, 0]
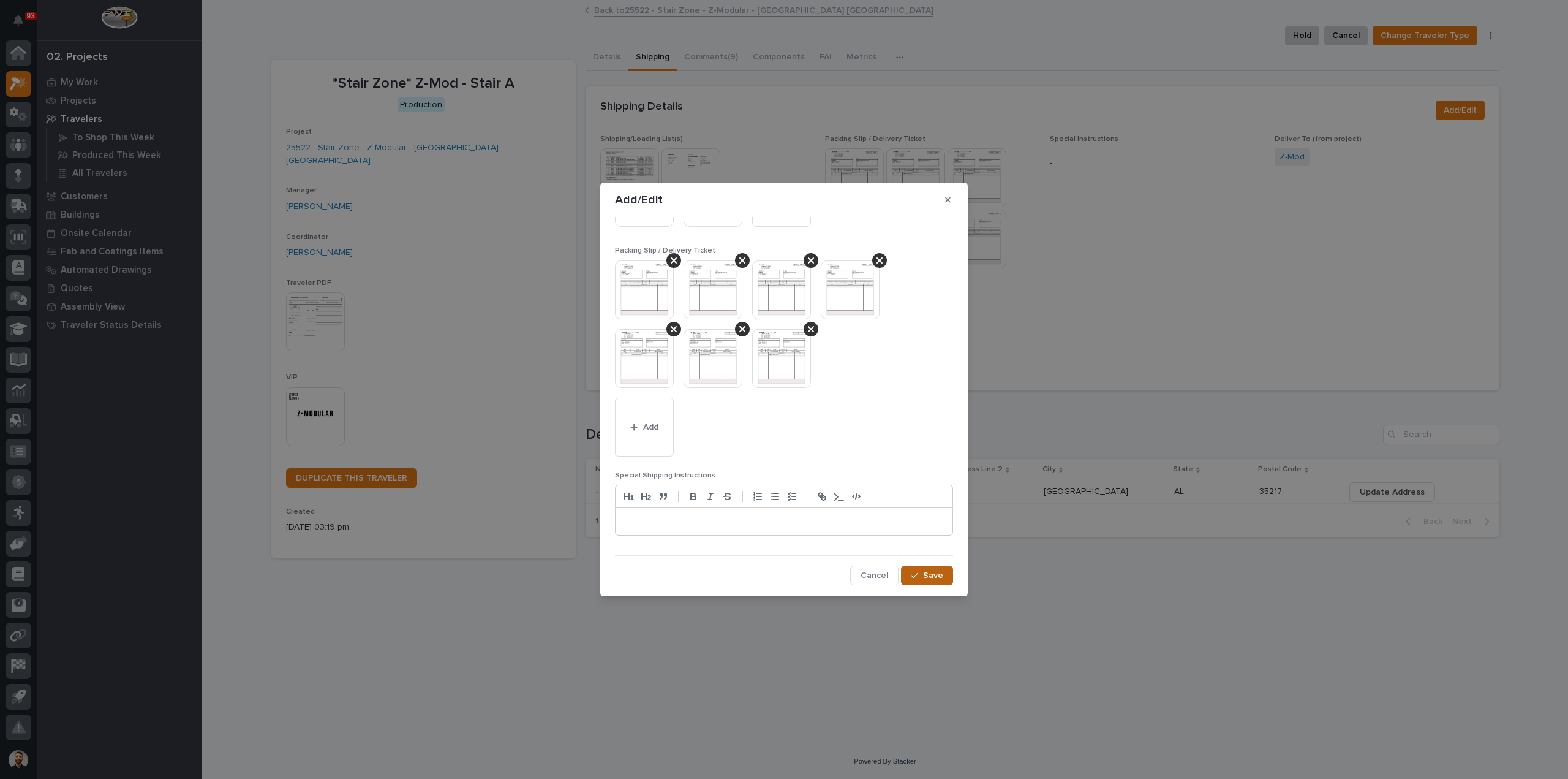
click at [932, 584] on button "Save" at bounding box center [927, 575] width 52 height 20
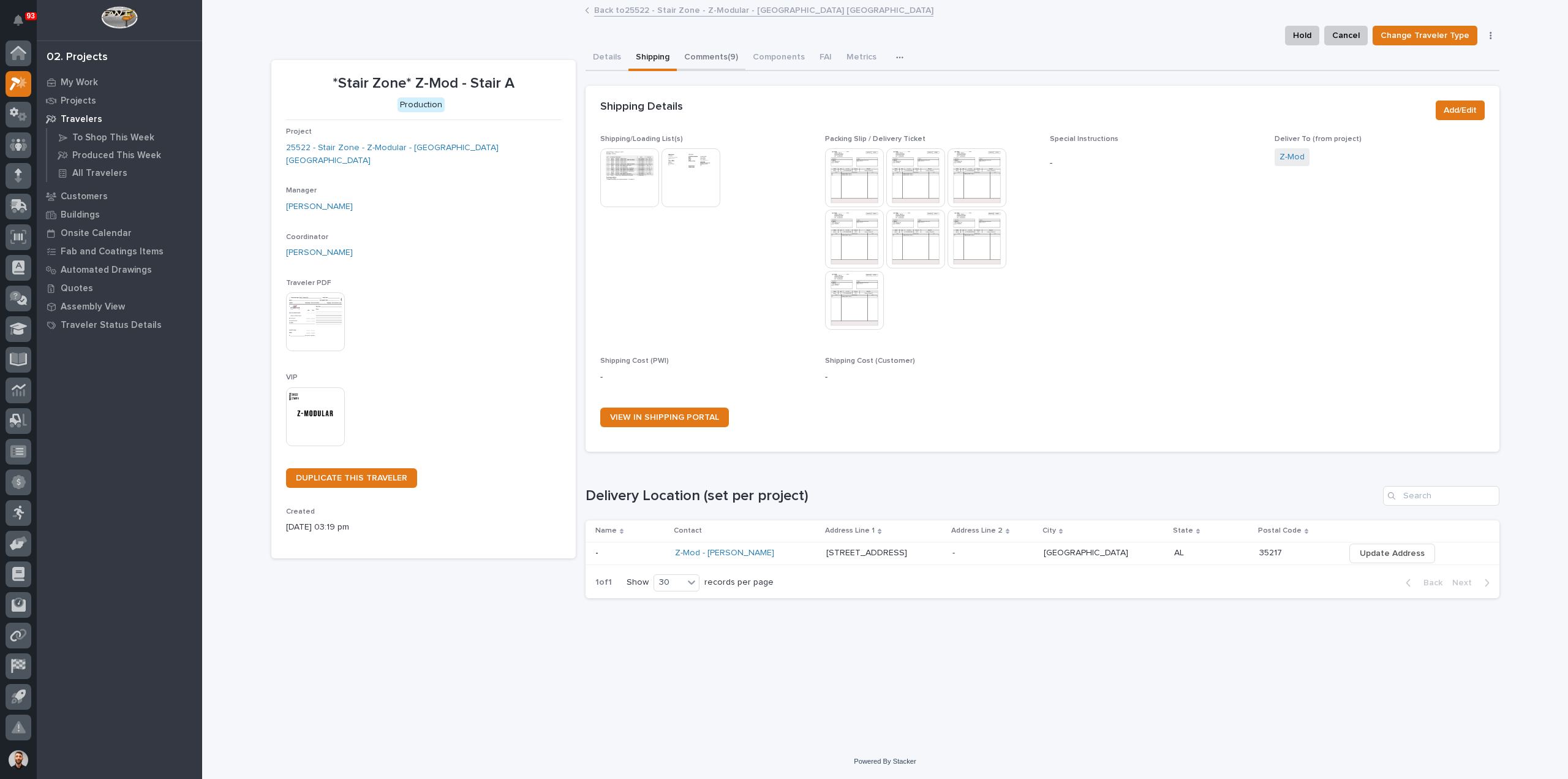
click at [699, 63] on button "Comments (9)" at bounding box center [711, 58] width 68 height 26
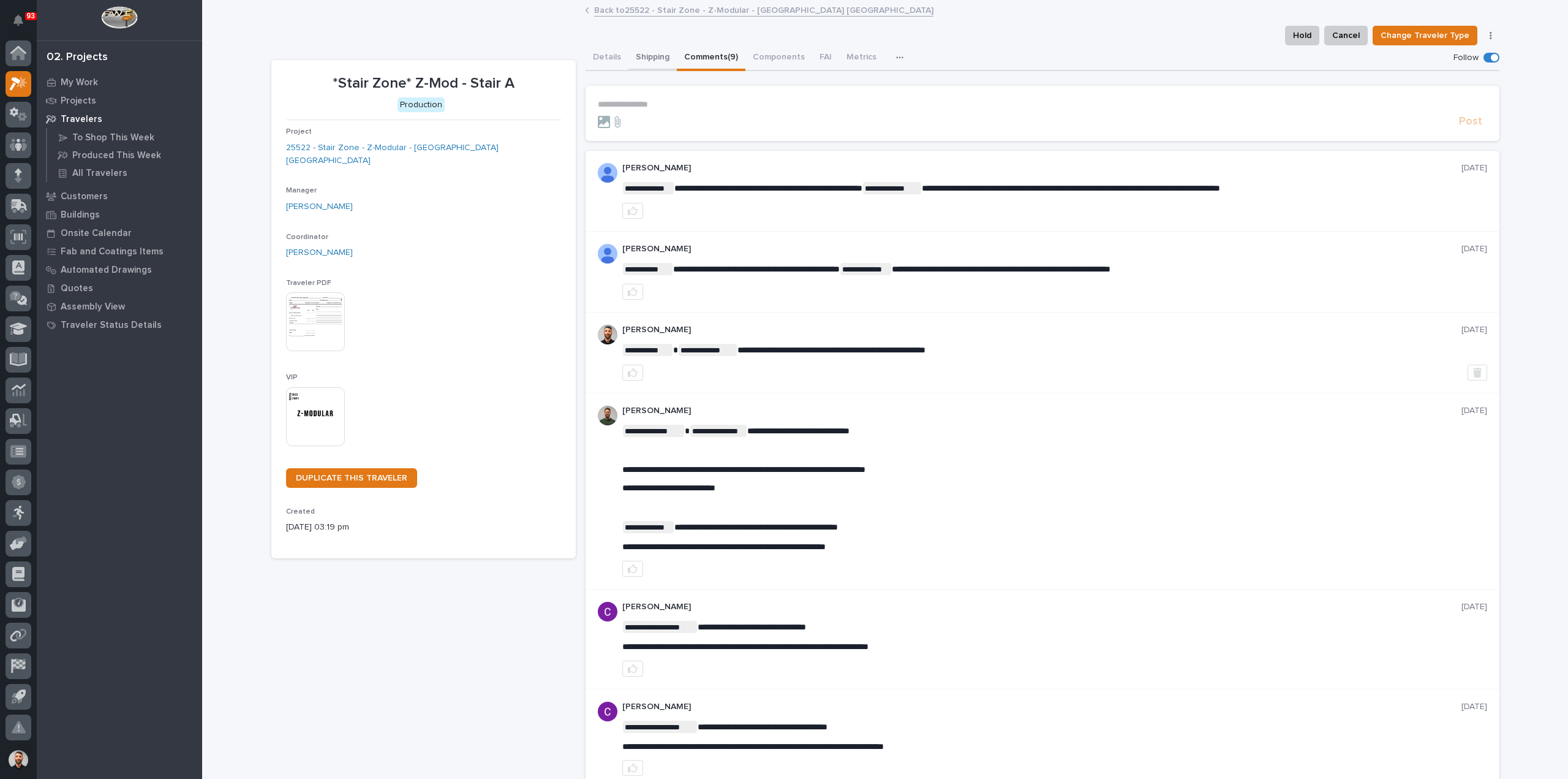
click at [653, 54] on button "Shipping" at bounding box center [653, 58] width 48 height 26
